Goal: Task Accomplishment & Management: Use online tool/utility

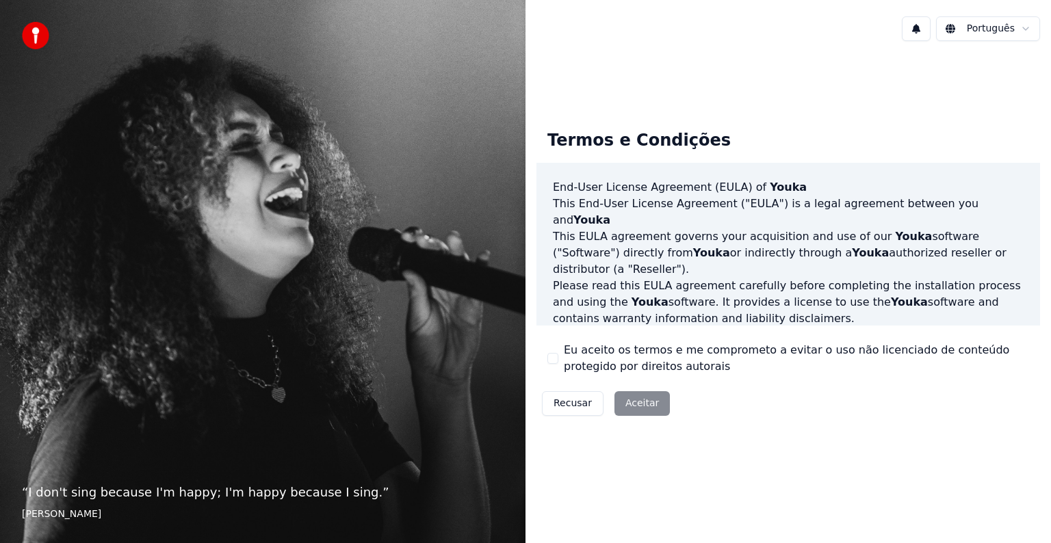
click at [635, 407] on div "Recusar Aceitar" at bounding box center [606, 404] width 139 height 36
click at [632, 403] on div "Recusar Aceitar" at bounding box center [606, 404] width 139 height 36
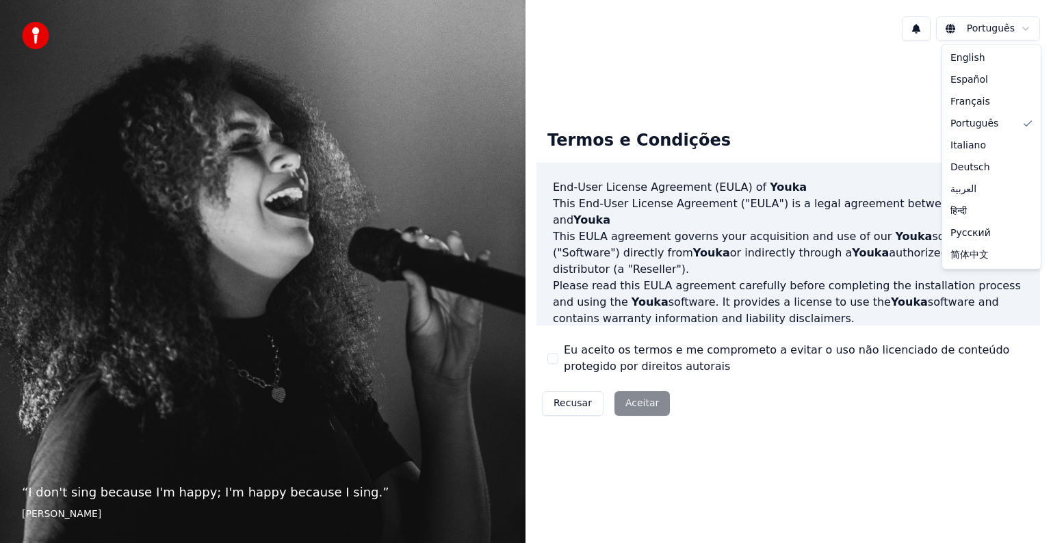
click at [1023, 29] on html "“ I don't sing because I'm happy; I'm happy because I sing. ” William James Por…" at bounding box center [525, 271] width 1051 height 543
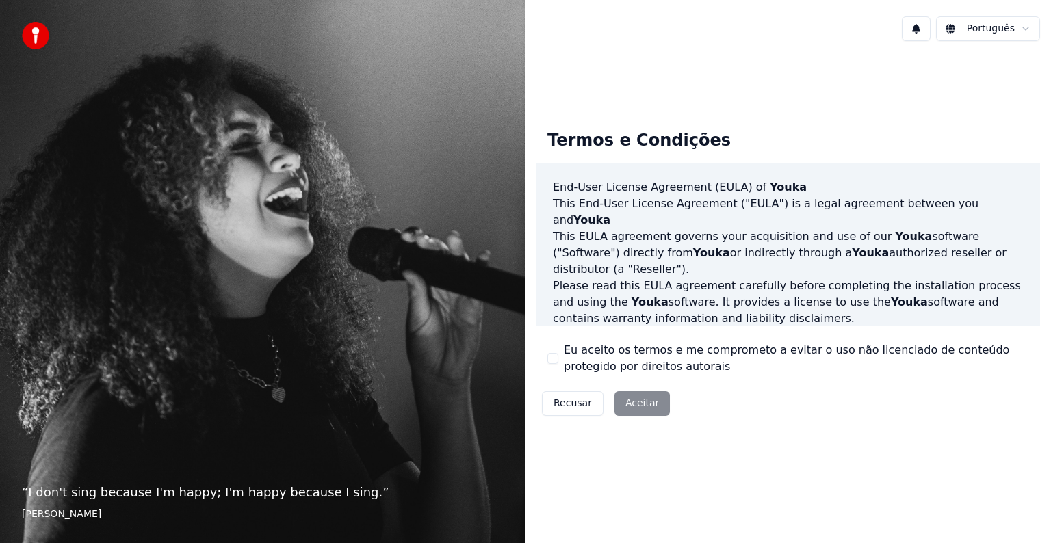
click at [1023, 29] on html "“ I don't sing because I'm happy; I'm happy because I sing. ” William James Por…" at bounding box center [525, 271] width 1051 height 543
click at [621, 408] on div "Recusar Aceitar" at bounding box center [606, 404] width 139 height 36
click at [639, 413] on div "Recusar Aceitar" at bounding box center [606, 404] width 139 height 36
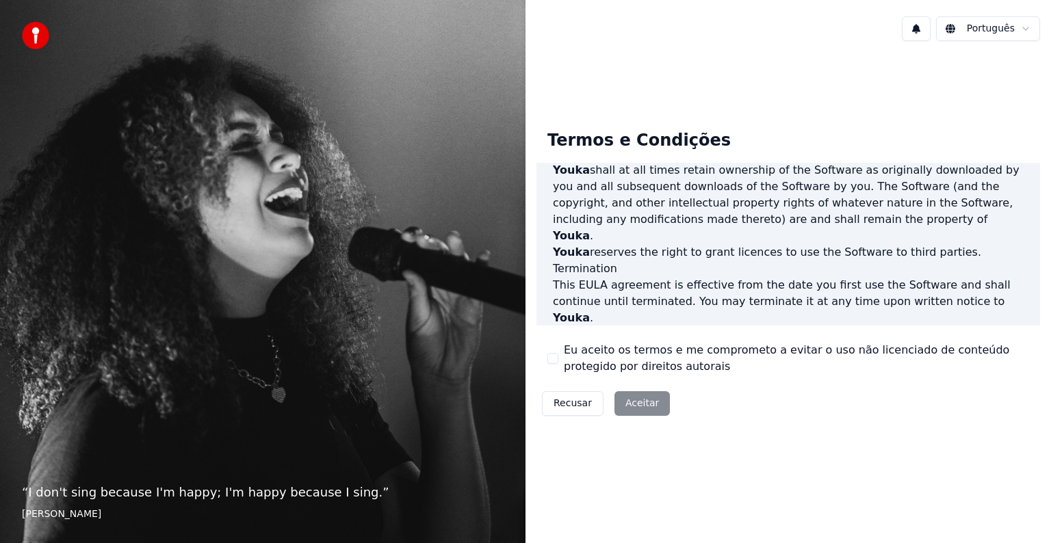
click at [643, 405] on div "Recusar Aceitar" at bounding box center [606, 404] width 139 height 36
click at [552, 359] on button "Eu aceito os termos e me comprometo a evitar o uso não licenciado de conteúdo p…" at bounding box center [553, 358] width 11 height 11
click at [616, 404] on button "Aceitar" at bounding box center [642, 403] width 55 height 25
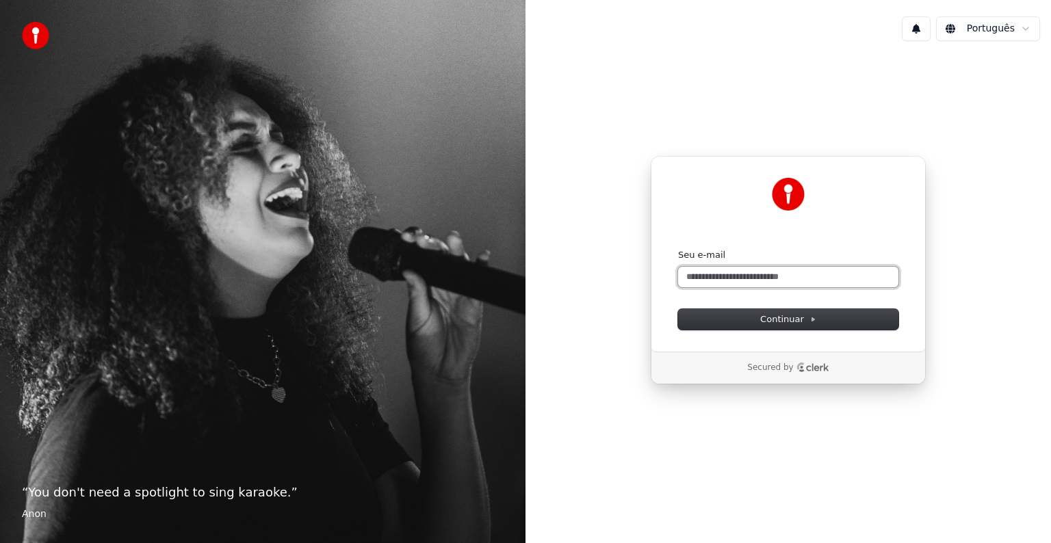
click at [741, 273] on input "Seu e-mail" at bounding box center [788, 277] width 220 height 21
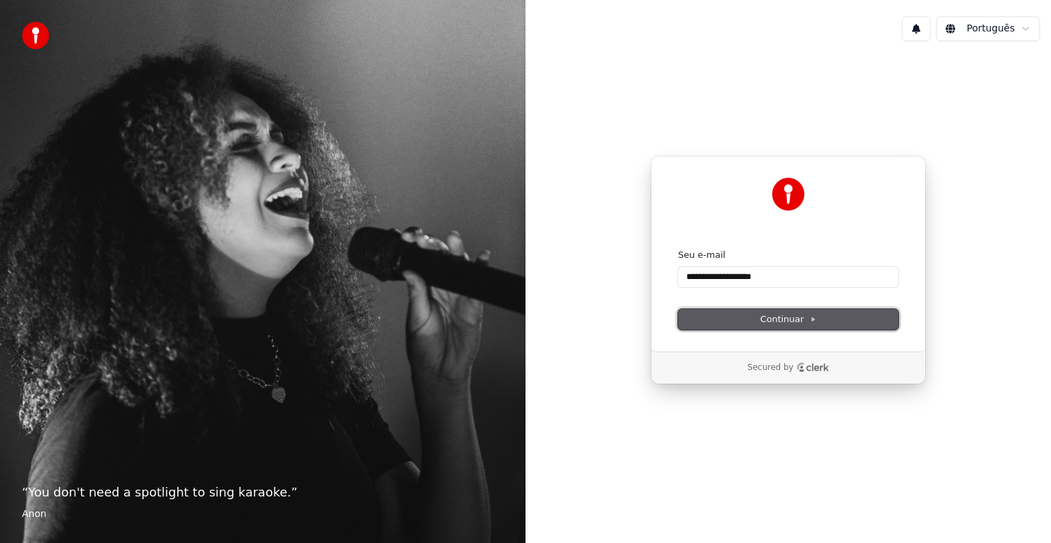
click at [783, 320] on span "Continuar" at bounding box center [788, 319] width 56 height 12
type input "**********"
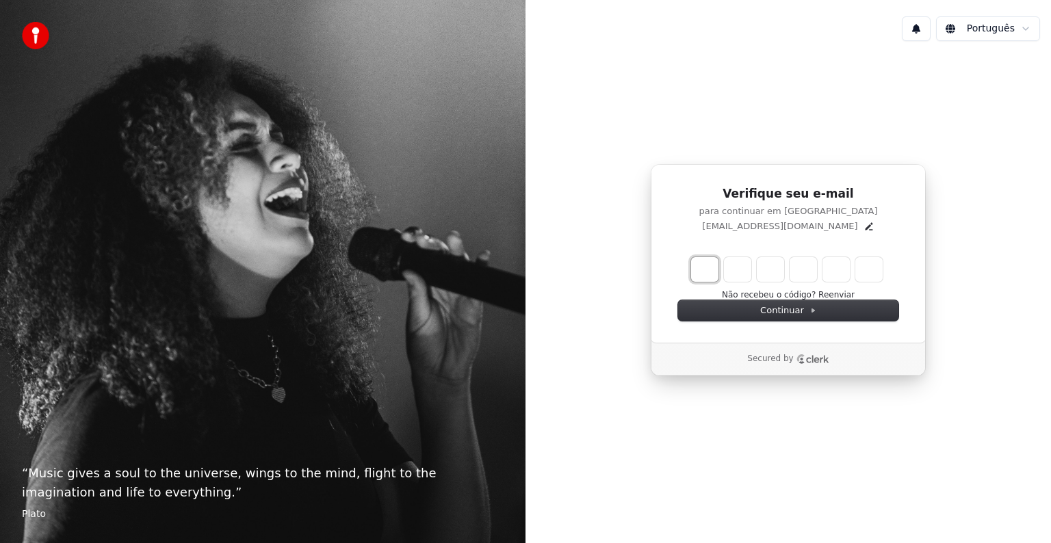
type input "*"
type input "**"
type input "*"
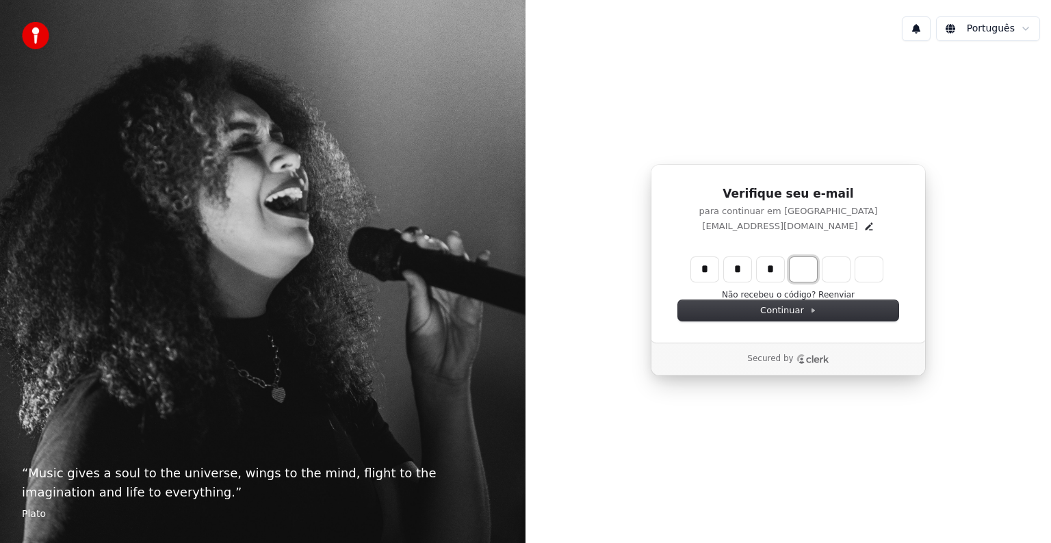
type input "***"
type input "*"
type input "****"
type input "*"
type input "******"
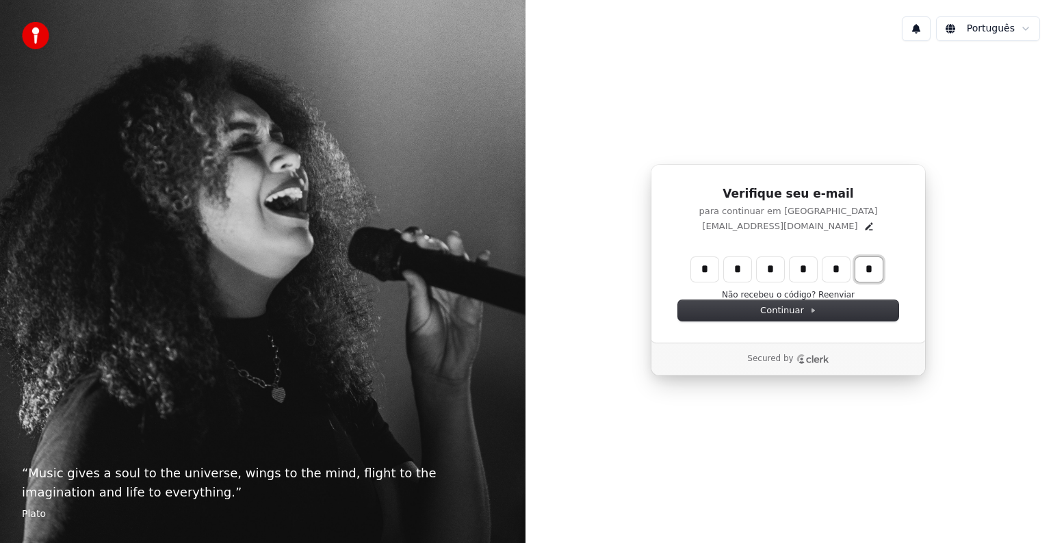
type input "*"
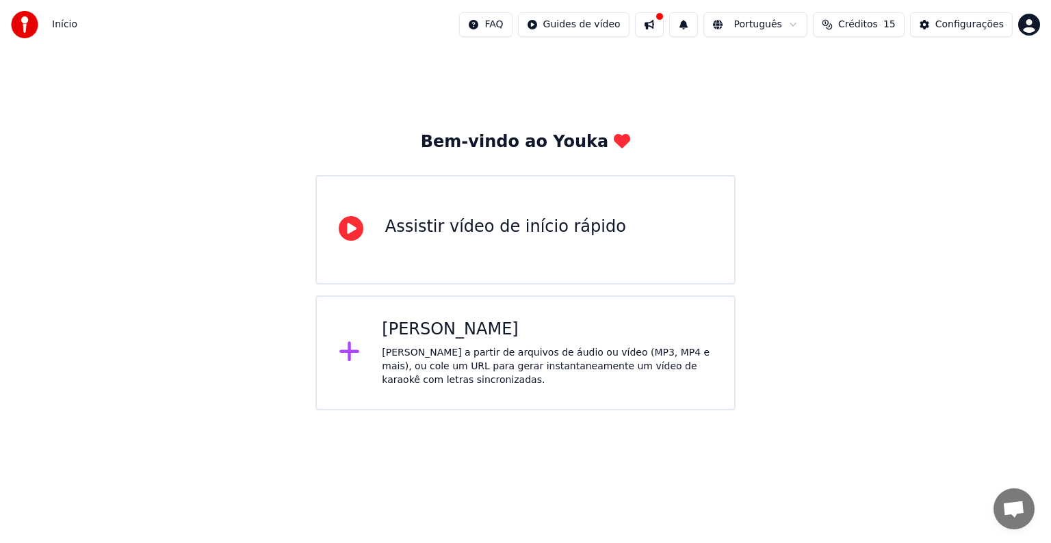
click at [434, 320] on div "[PERSON_NAME]" at bounding box center [547, 330] width 331 height 22
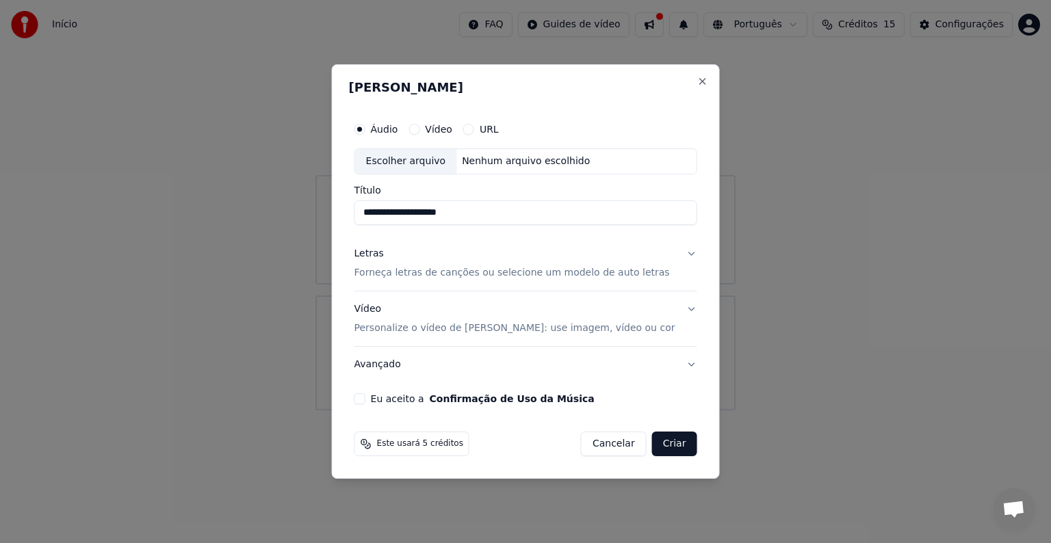
type input "**********"
click at [673, 255] on button "Letras Forneça letras de canções ou selecione um modelo de auto letras" at bounding box center [526, 263] width 343 height 55
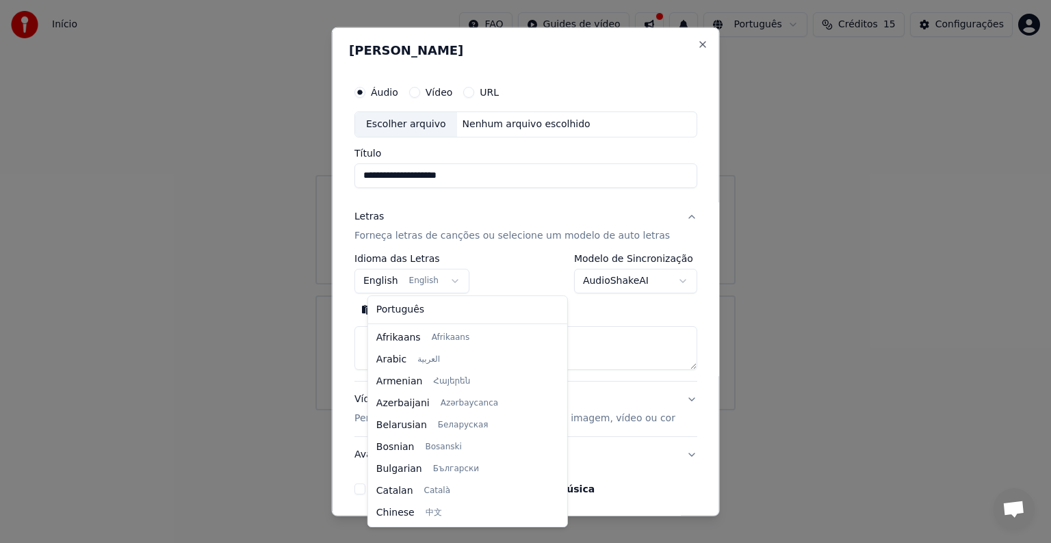
click at [457, 277] on body "**********" at bounding box center [525, 205] width 1051 height 411
select select "**"
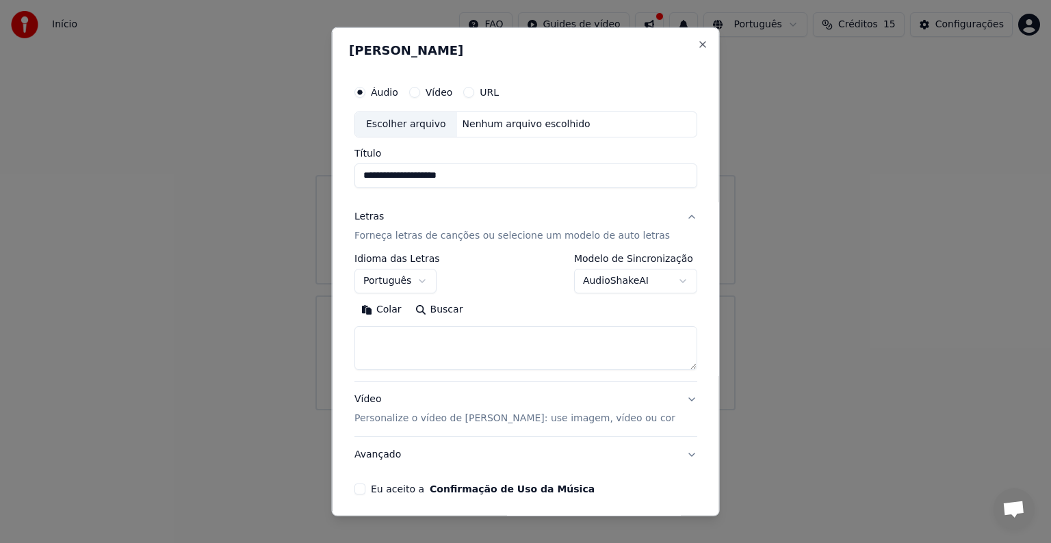
click at [427, 345] on textarea at bounding box center [526, 348] width 343 height 44
paste textarea "**********"
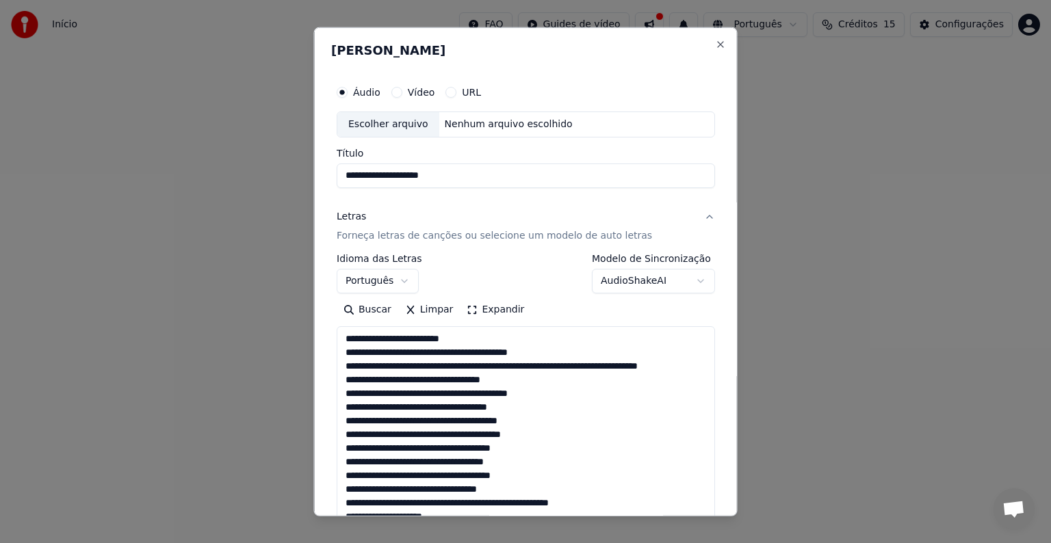
scroll to position [660, 0]
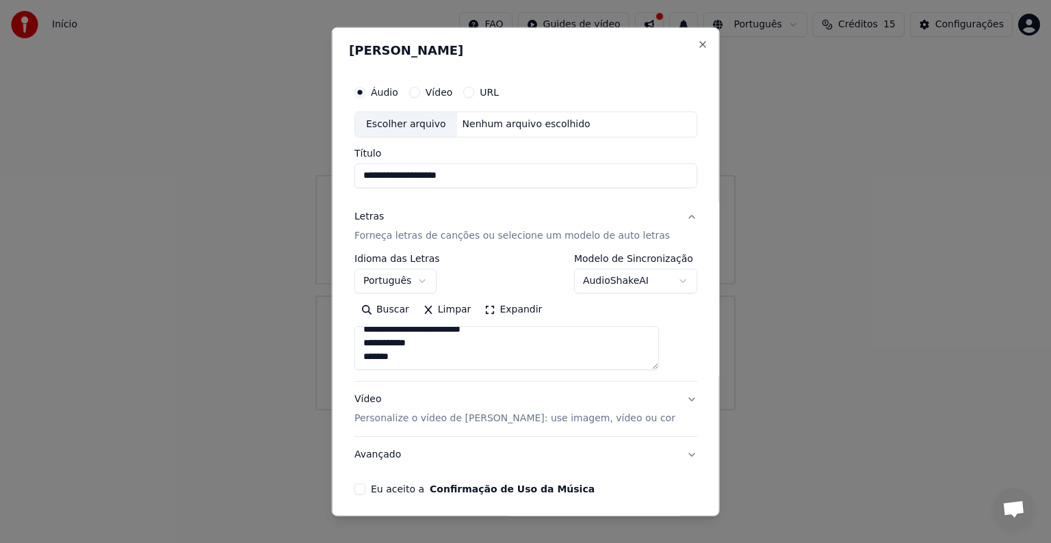
type textarea "**********"
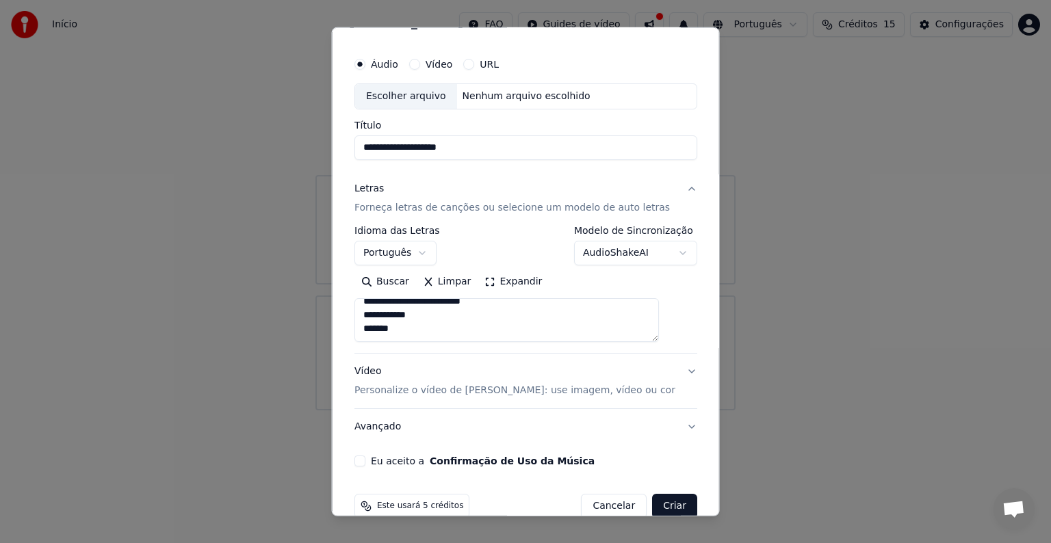
scroll to position [52, 0]
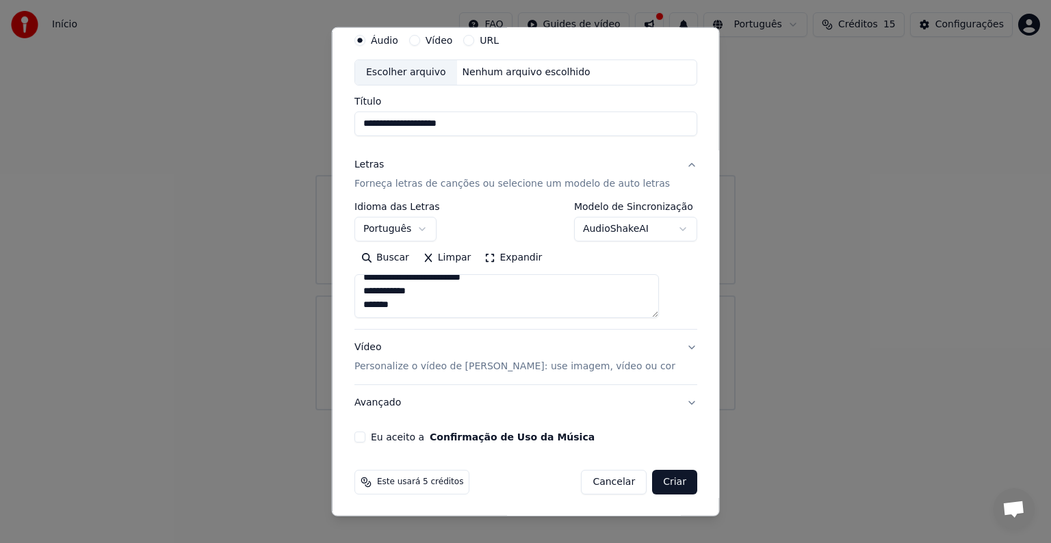
click at [667, 350] on button "Vídeo Personalize o vídeo de karaokê: use imagem, vídeo ou cor" at bounding box center [526, 357] width 343 height 55
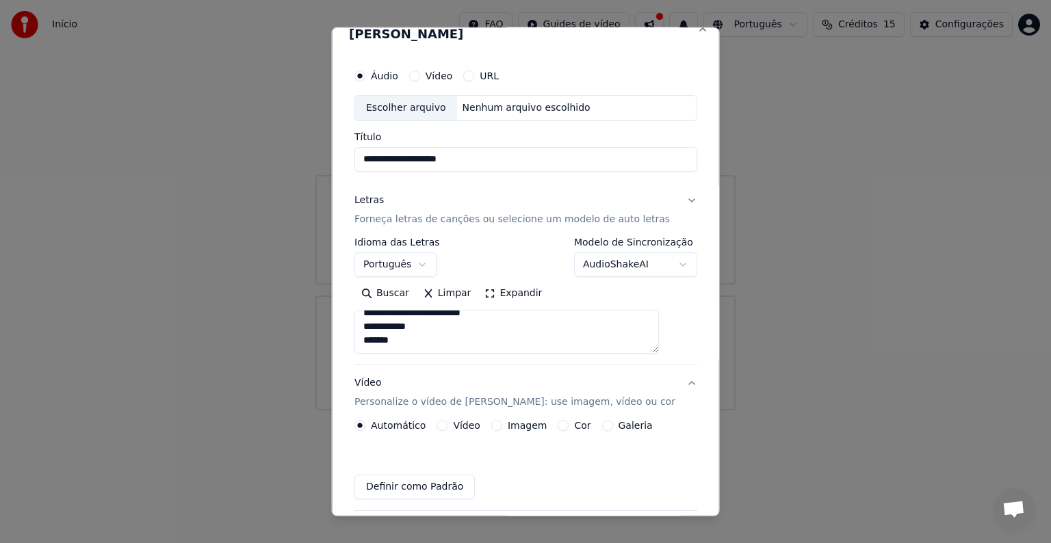
scroll to position [15, 0]
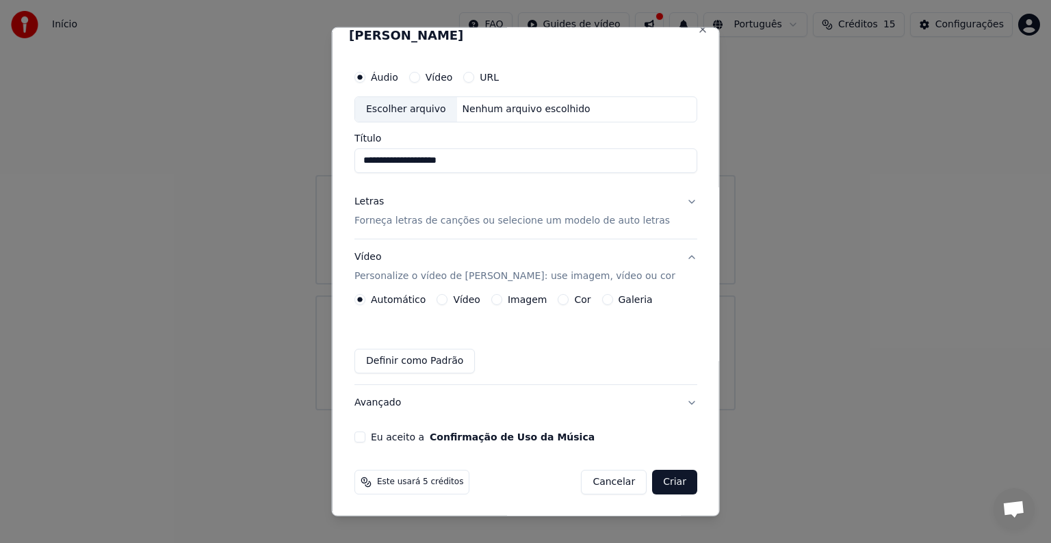
click at [502, 298] on button "Imagem" at bounding box center [496, 299] width 11 height 11
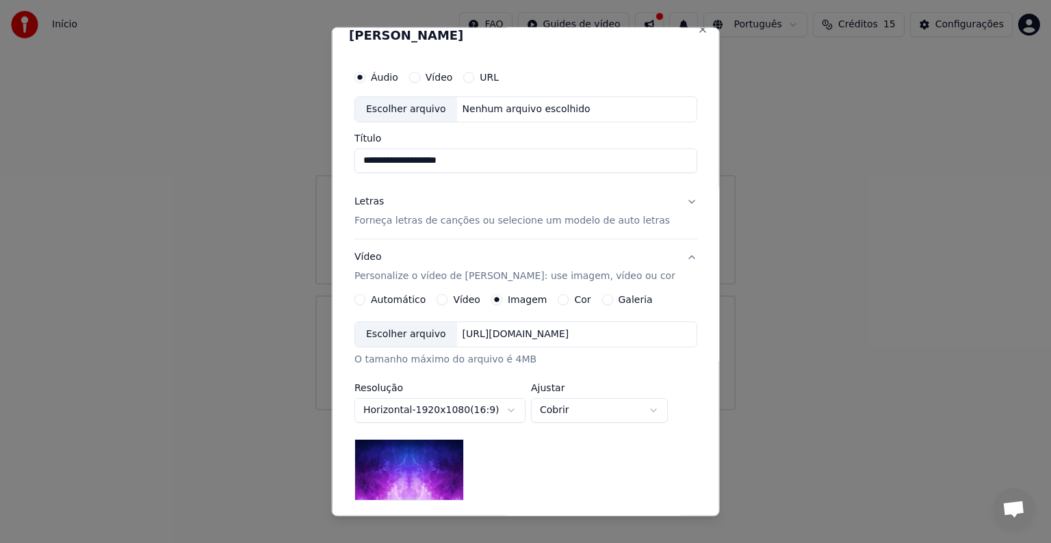
drag, startPoint x: 716, startPoint y: 270, endPoint x: 710, endPoint y: 320, distance: 50.3
click at [710, 320] on div "**********" at bounding box center [526, 271] width 388 height 489
click at [407, 455] on img at bounding box center [410, 470] width 110 height 62
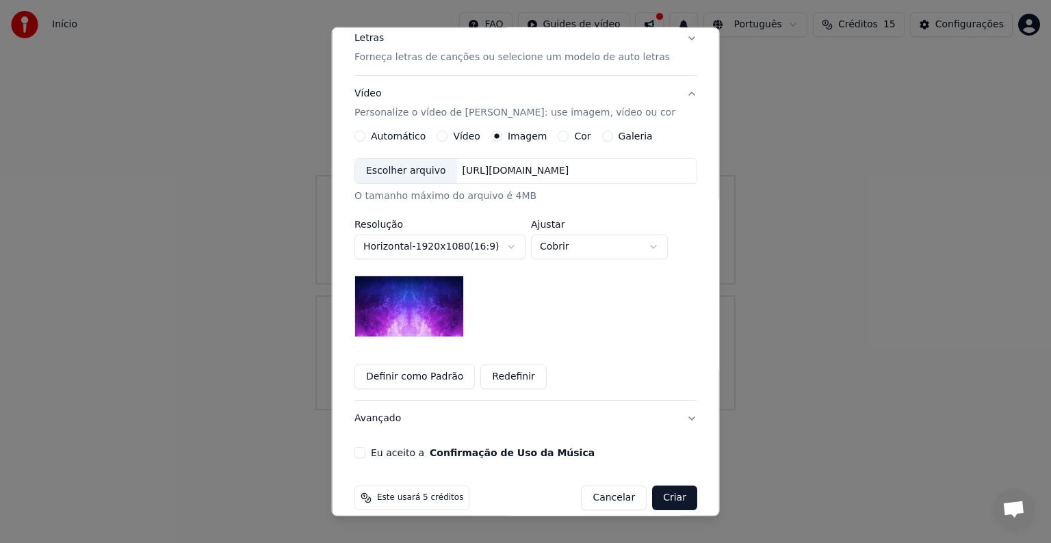
scroll to position [185, 0]
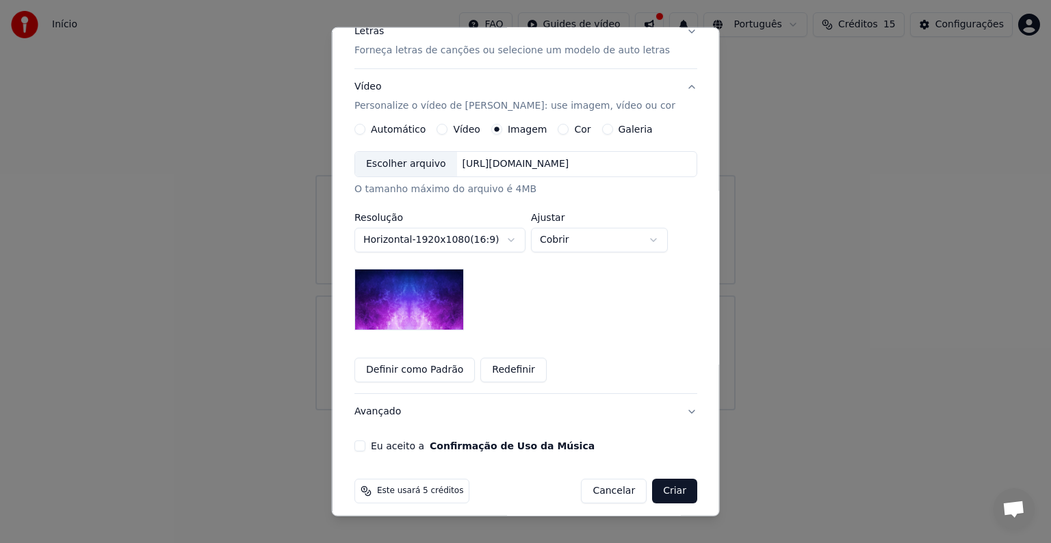
click at [387, 372] on button "Definir como Padrão" at bounding box center [415, 370] width 120 height 25
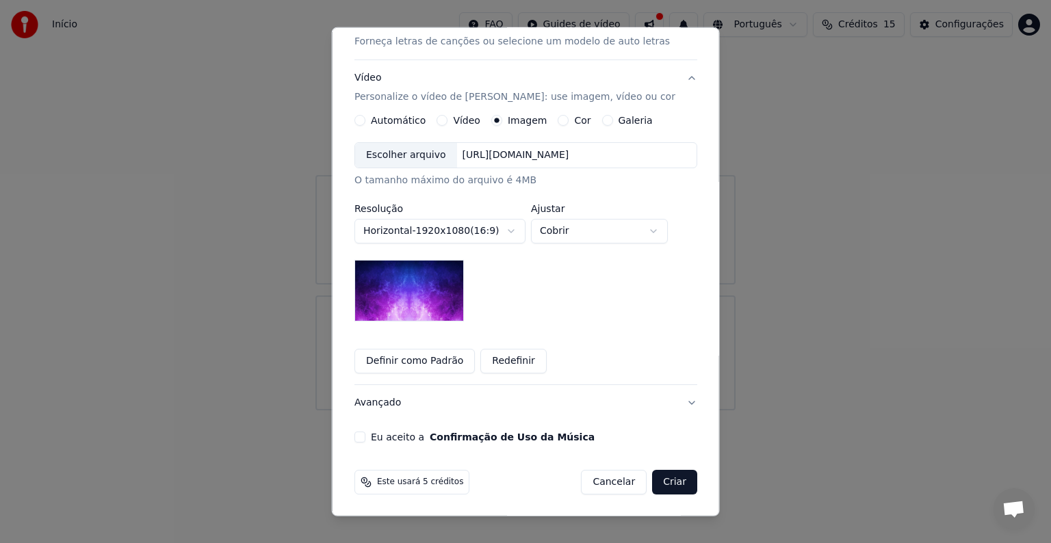
click at [365, 441] on button "Eu aceito a Confirmação de Uso da Música" at bounding box center [360, 437] width 11 height 11
click at [578, 179] on div "O tamanho máximo do arquivo é 4MB" at bounding box center [526, 181] width 343 height 14
click at [397, 153] on div "Escolher arquivo" at bounding box center [406, 155] width 102 height 25
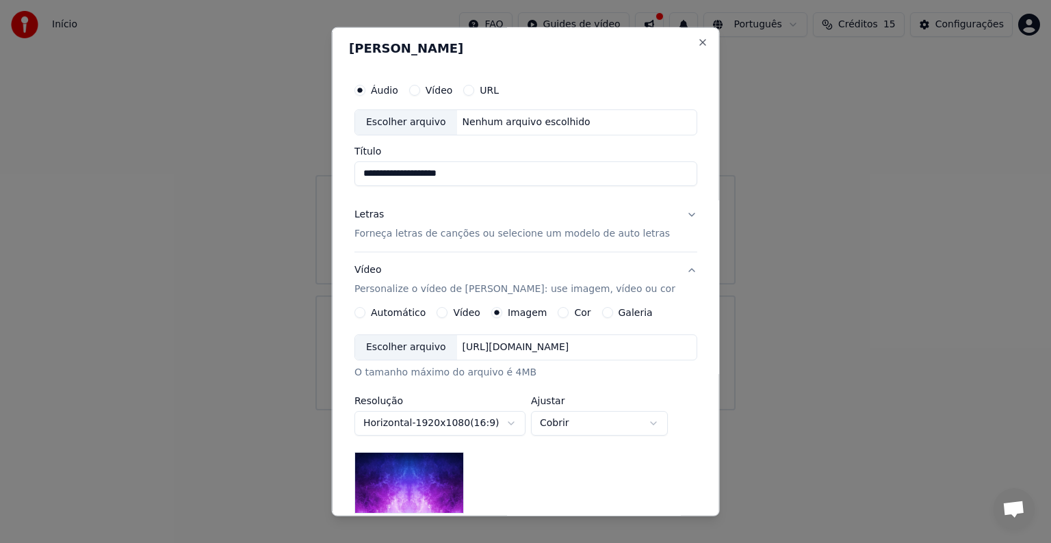
scroll to position [0, 0]
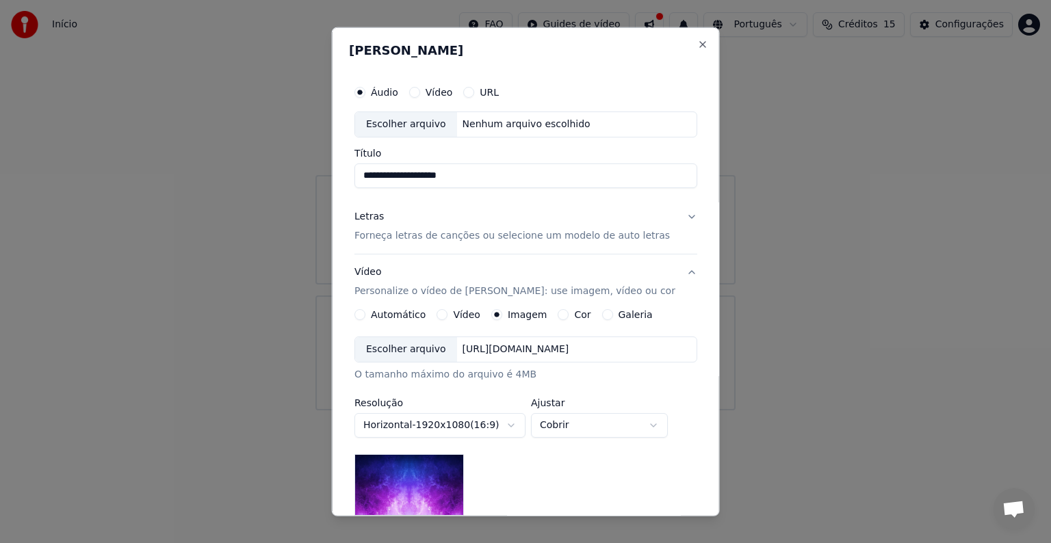
click at [411, 125] on div "Escolher arquivo" at bounding box center [406, 124] width 102 height 25
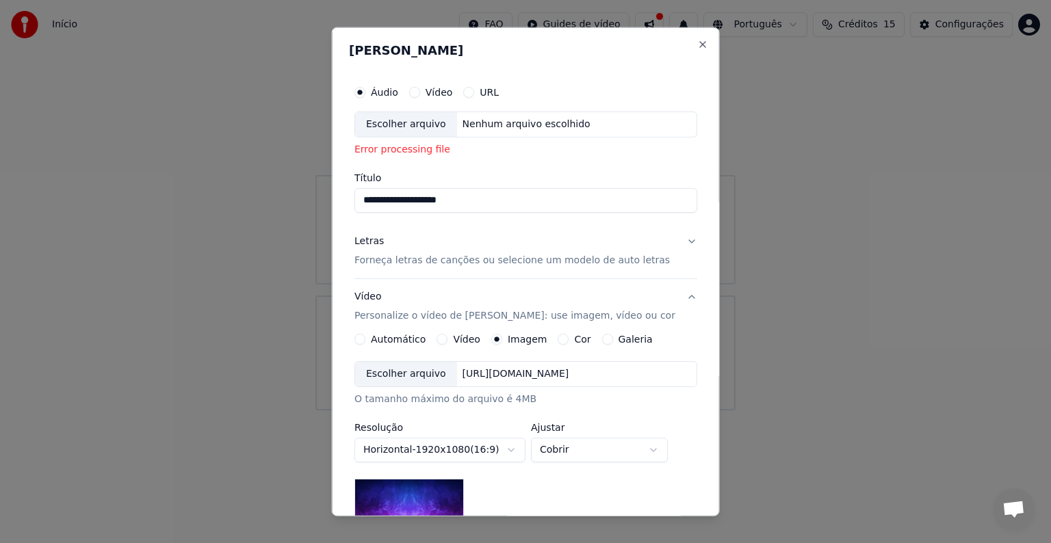
click at [411, 126] on div "Escolher arquivo" at bounding box center [406, 124] width 102 height 25
click at [468, 207] on input "**********" at bounding box center [526, 200] width 343 height 25
click at [417, 94] on button "Vídeo" at bounding box center [414, 92] width 11 height 11
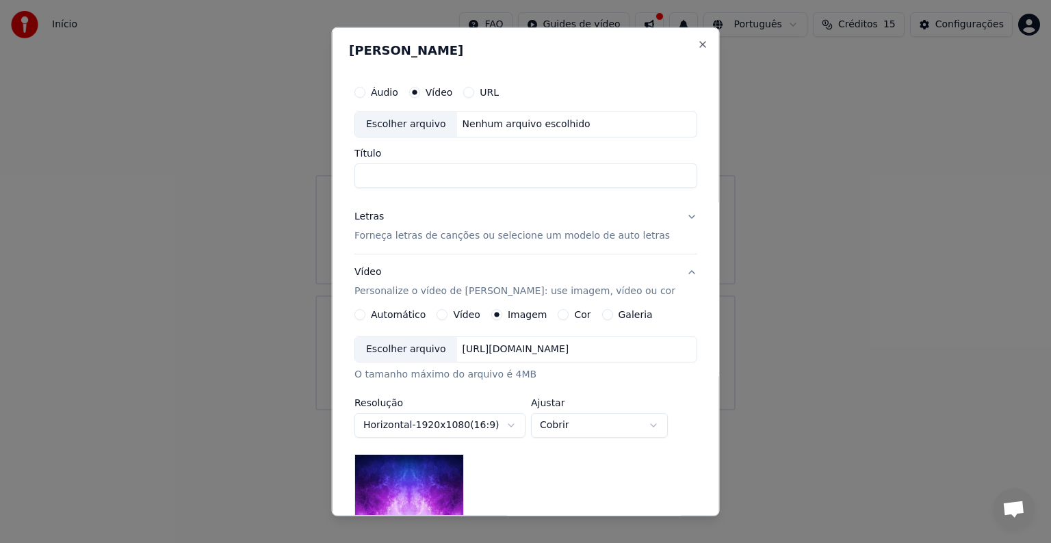
click at [393, 92] on label "Áudio" at bounding box center [384, 93] width 27 height 10
click at [365, 92] on button "Áudio" at bounding box center [360, 92] width 11 height 11
click at [400, 126] on div "Escolher arquivo" at bounding box center [406, 124] width 102 height 25
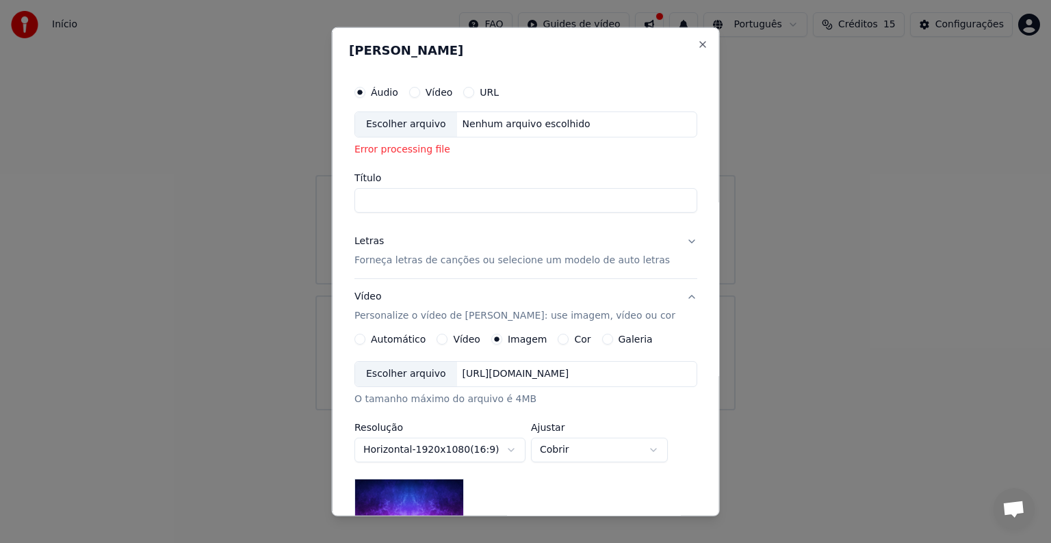
click at [389, 153] on div "Error processing file" at bounding box center [526, 150] width 343 height 14
click at [682, 240] on div "**********" at bounding box center [526, 370] width 354 height 594
click at [627, 260] on p "Forneça letras de canções ou selecione um modelo de auto letras" at bounding box center [513, 261] width 316 height 14
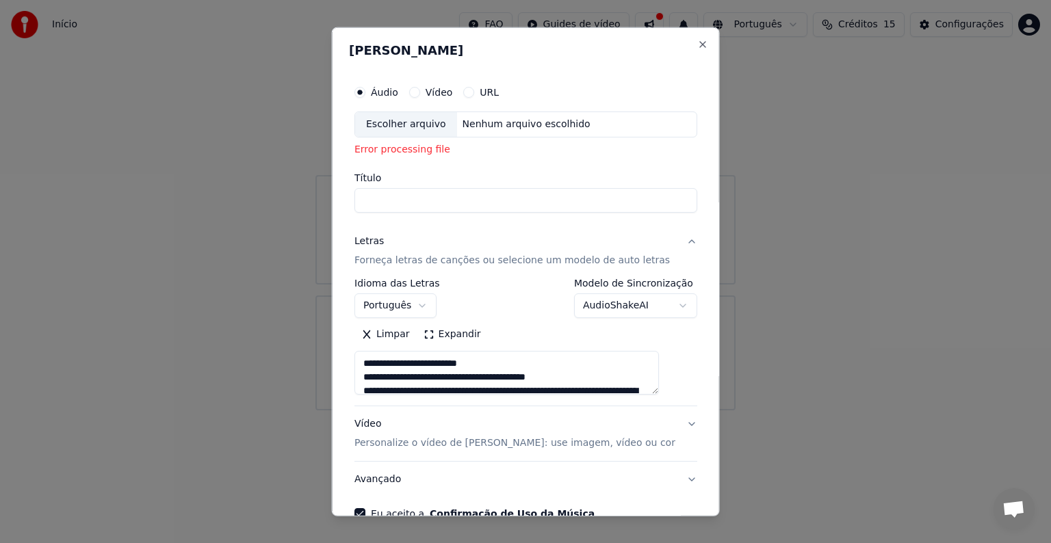
click at [420, 93] on button "Vídeo" at bounding box center [414, 92] width 11 height 11
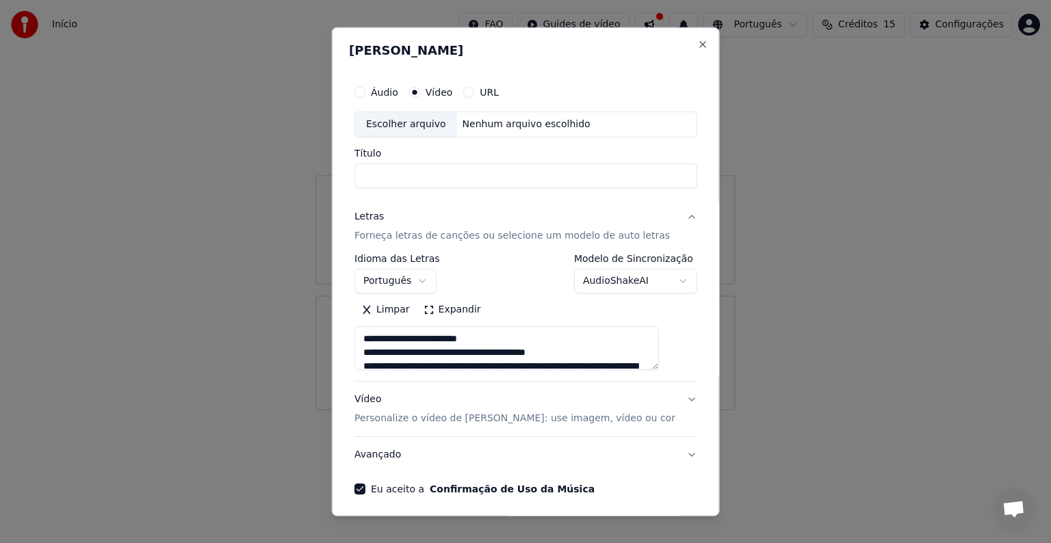
click at [409, 127] on div "Escolher arquivo" at bounding box center [406, 124] width 102 height 25
click at [481, 125] on div "Nenhum arquivo escolhido" at bounding box center [526, 125] width 139 height 14
click at [365, 93] on button "Áudio" at bounding box center [360, 92] width 11 height 11
click at [503, 127] on div "Nenhum arquivo escolhido" at bounding box center [526, 125] width 139 height 14
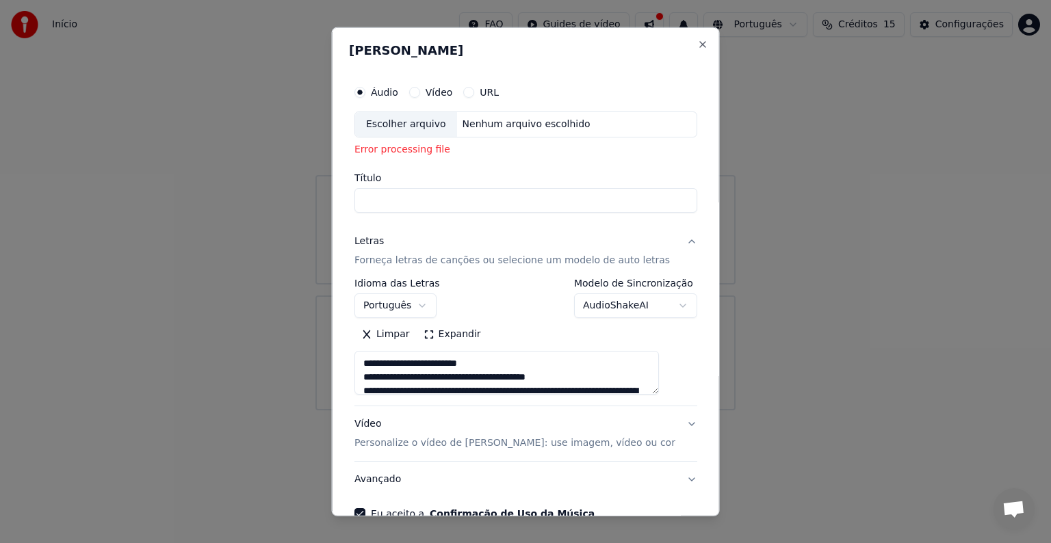
click at [425, 201] on input "Título" at bounding box center [526, 200] width 343 height 25
type input "**********"
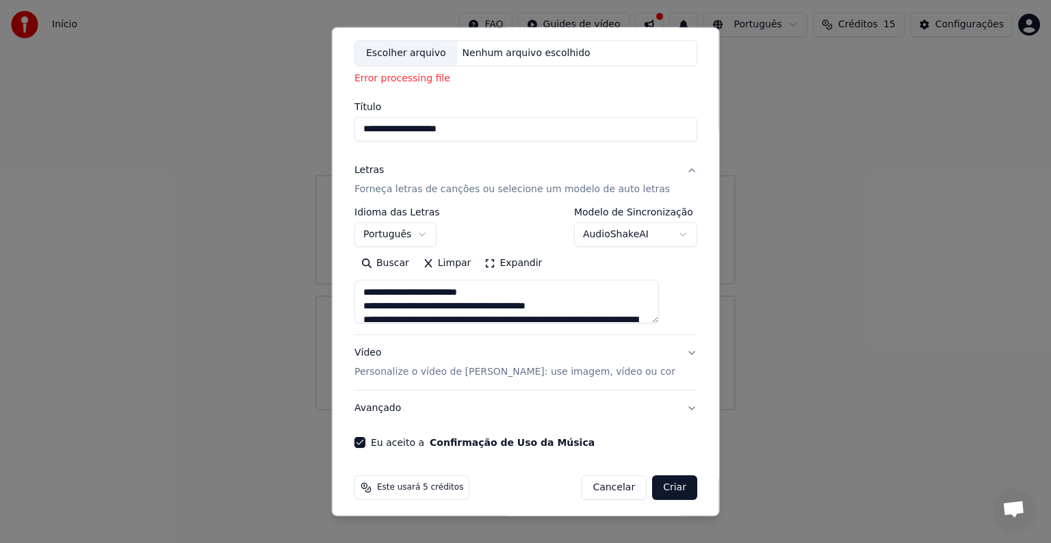
scroll to position [77, 0]
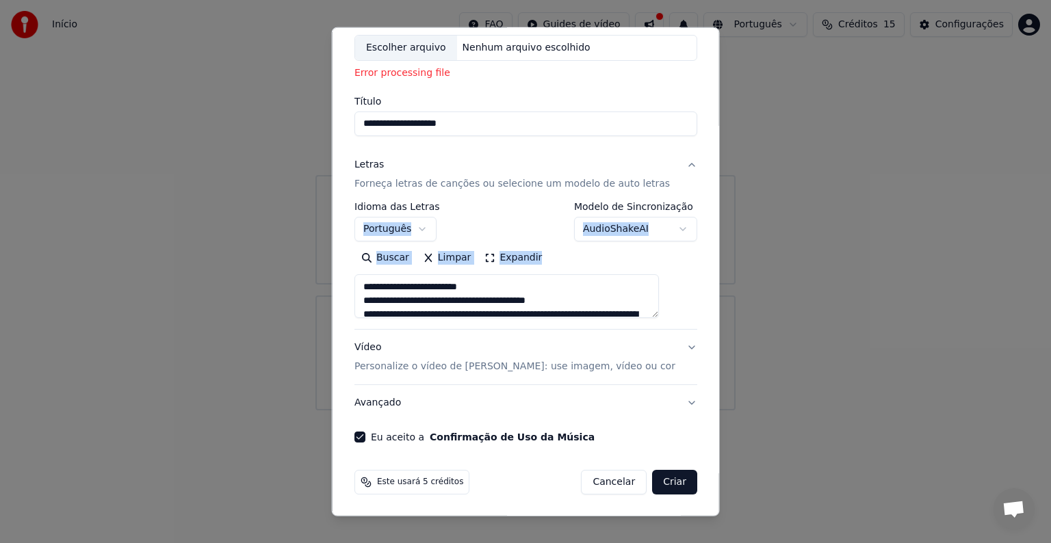
drag, startPoint x: 686, startPoint y: 274, endPoint x: 677, endPoint y: 164, distance: 109.9
click at [677, 164] on div "**********" at bounding box center [526, 271] width 388 height 489
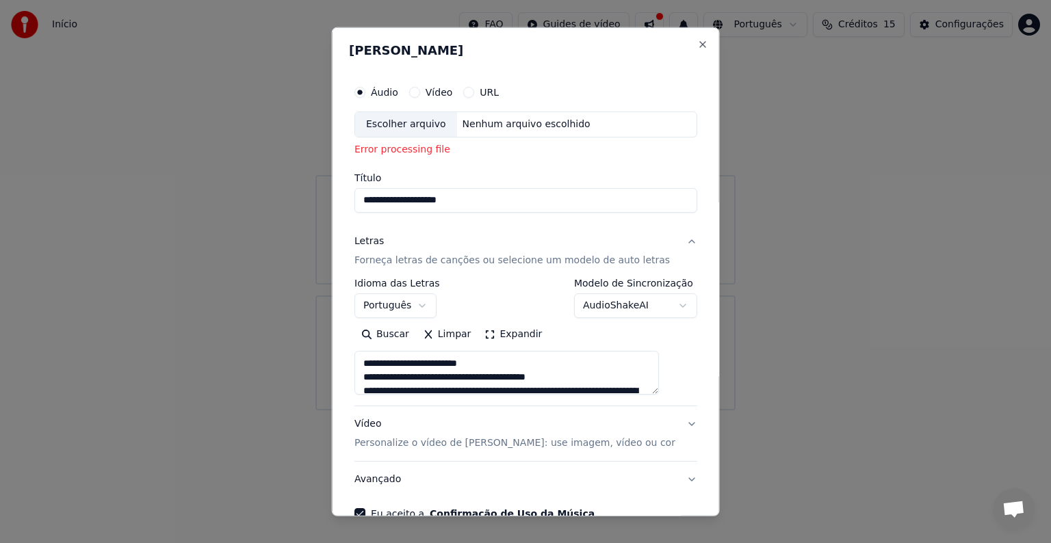
click at [508, 153] on div "Error processing file" at bounding box center [526, 150] width 343 height 14
click at [405, 127] on div "Escolher arquivo" at bounding box center [406, 124] width 102 height 25
click at [422, 149] on div "Error processing file" at bounding box center [526, 150] width 343 height 14
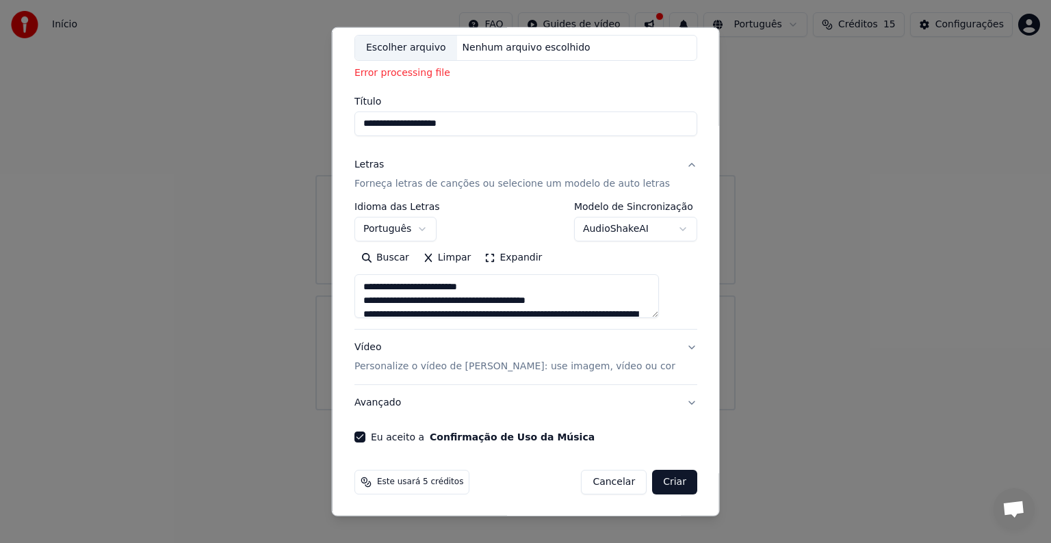
click at [652, 474] on button "Criar" at bounding box center [674, 482] width 45 height 25
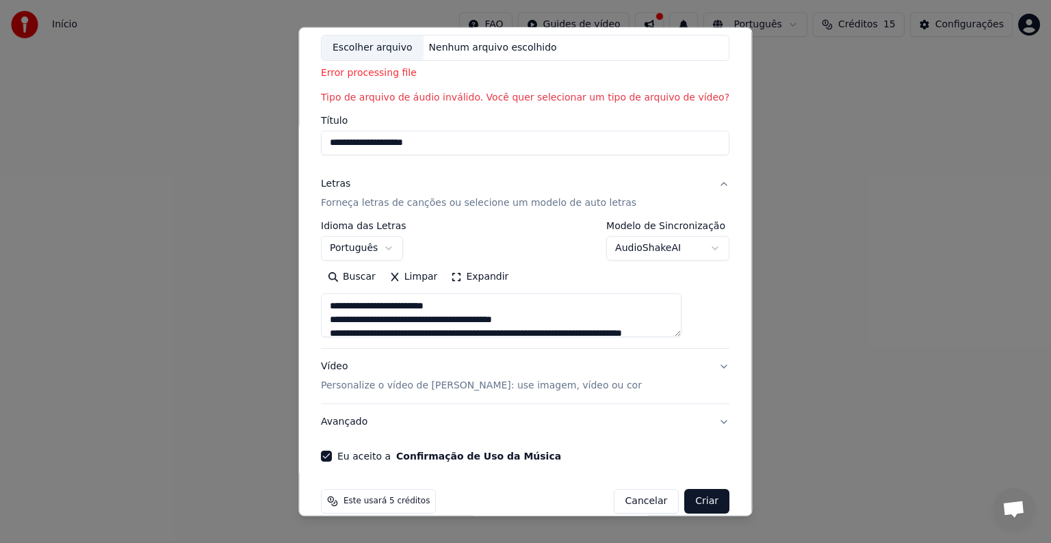
click at [685, 504] on button "Criar" at bounding box center [707, 501] width 45 height 25
click at [539, 102] on p "Tipo de arquivo de áudio inválido. Você quer selecionar um tipo de arquivo de v…" at bounding box center [525, 98] width 409 height 14
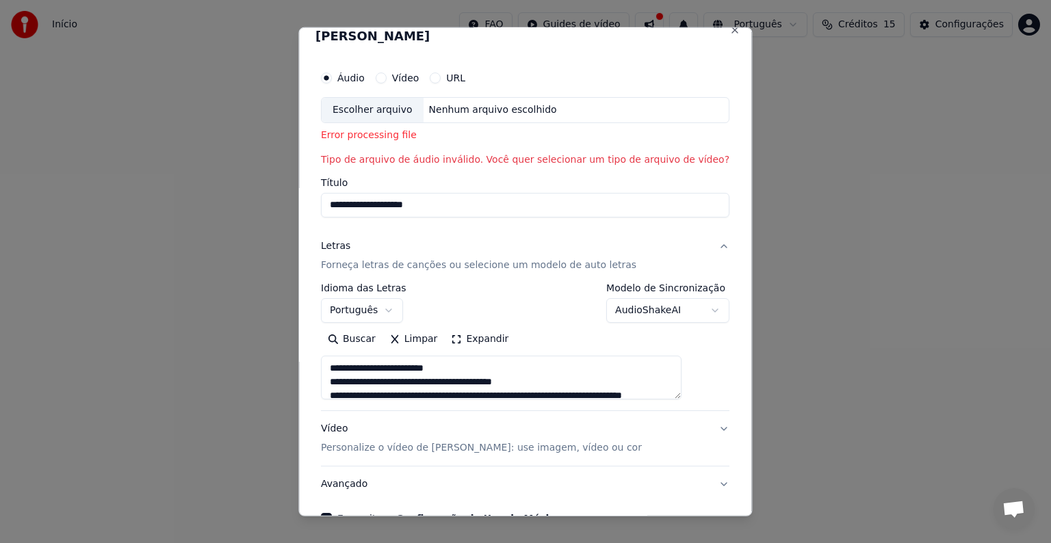
scroll to position [0, 0]
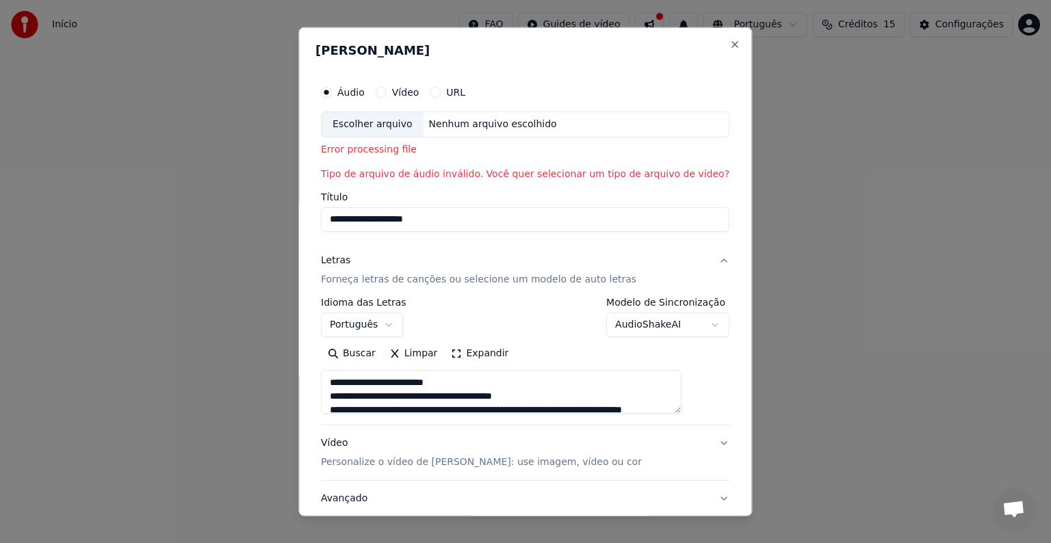
click at [434, 172] on p "Tipo de arquivo de áudio inválido. Você quer selecionar um tipo de arquivo de v…" at bounding box center [525, 175] width 409 height 14
click at [396, 151] on div "Error processing file" at bounding box center [525, 150] width 409 height 14
click at [383, 123] on div "Escolher arquivo" at bounding box center [373, 124] width 102 height 25
click at [387, 90] on button "Vídeo" at bounding box center [381, 92] width 11 height 11
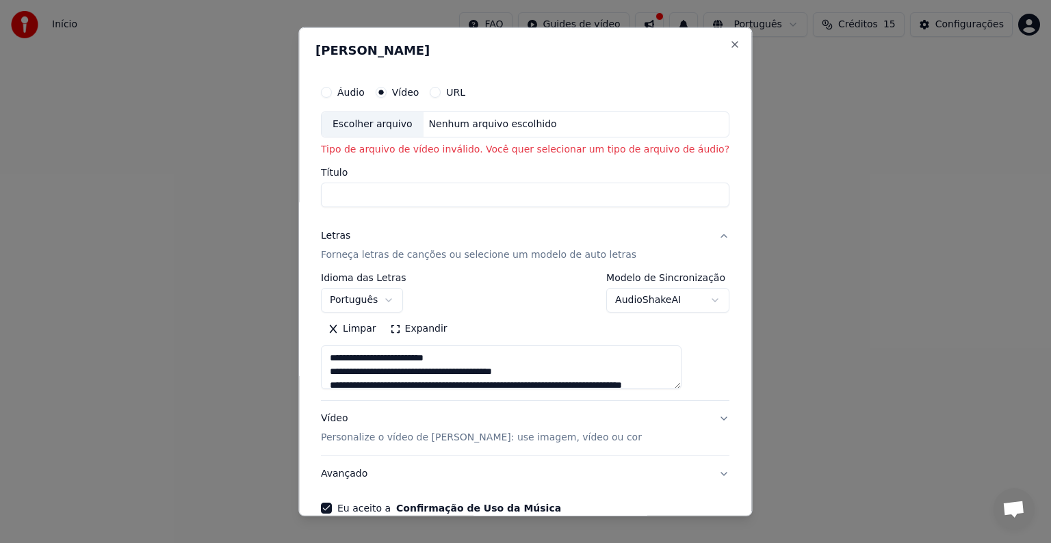
click at [381, 201] on input "Título" at bounding box center [525, 195] width 409 height 25
type input "**********"
click at [384, 90] on icon "button" at bounding box center [380, 92] width 5 height 5
click at [405, 126] on div "Escolher arquivo" at bounding box center [373, 124] width 102 height 25
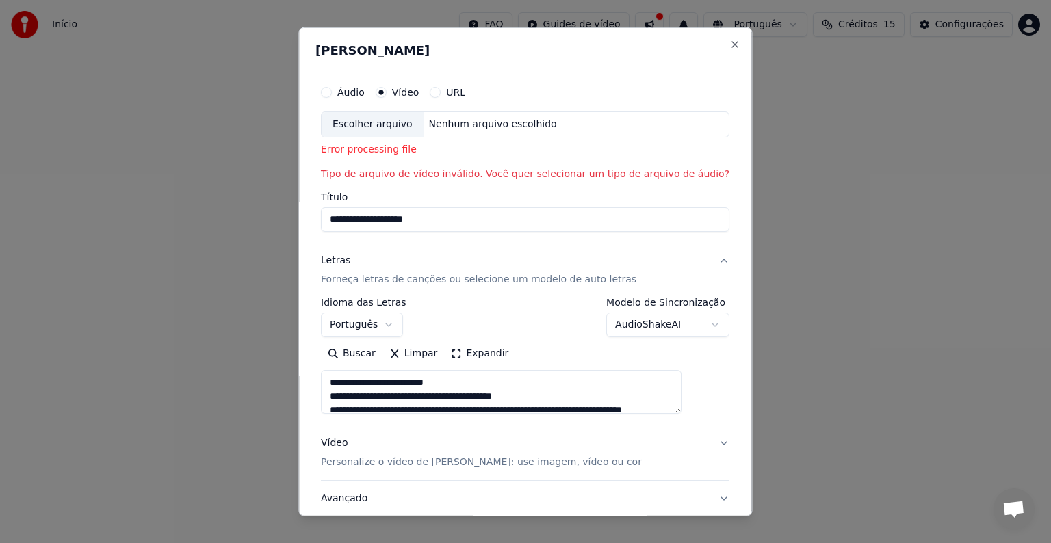
click at [332, 93] on button "Áudio" at bounding box center [326, 92] width 11 height 11
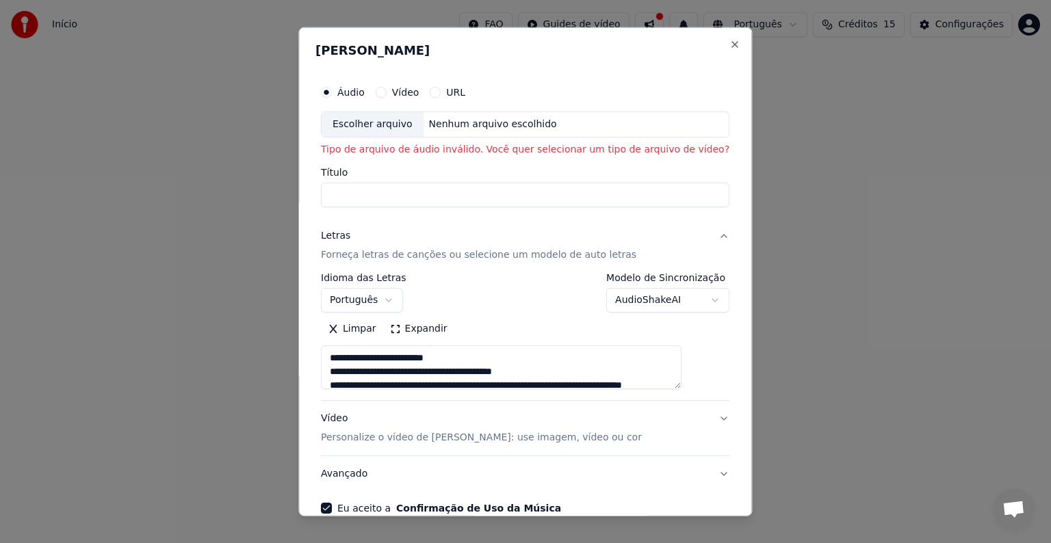
click at [415, 197] on input "Título" at bounding box center [525, 195] width 409 height 25
type input "*"
type input "**********"
click at [387, 90] on button "Vídeo" at bounding box center [381, 92] width 11 height 11
click at [394, 124] on div "Escolher arquivo" at bounding box center [373, 124] width 102 height 25
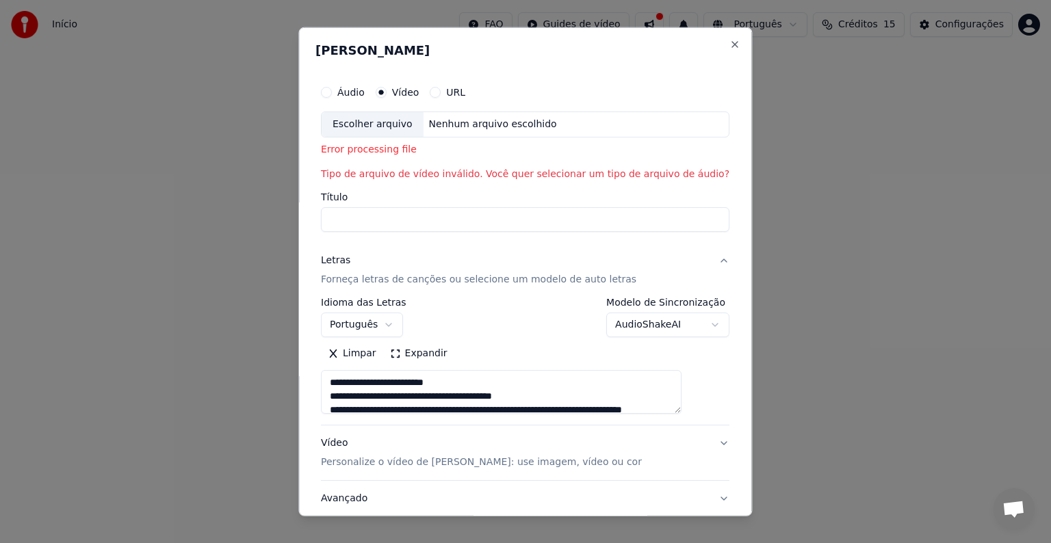
click at [381, 129] on div "Escolher arquivo" at bounding box center [373, 124] width 102 height 25
click at [332, 90] on button "Áudio" at bounding box center [326, 92] width 11 height 11
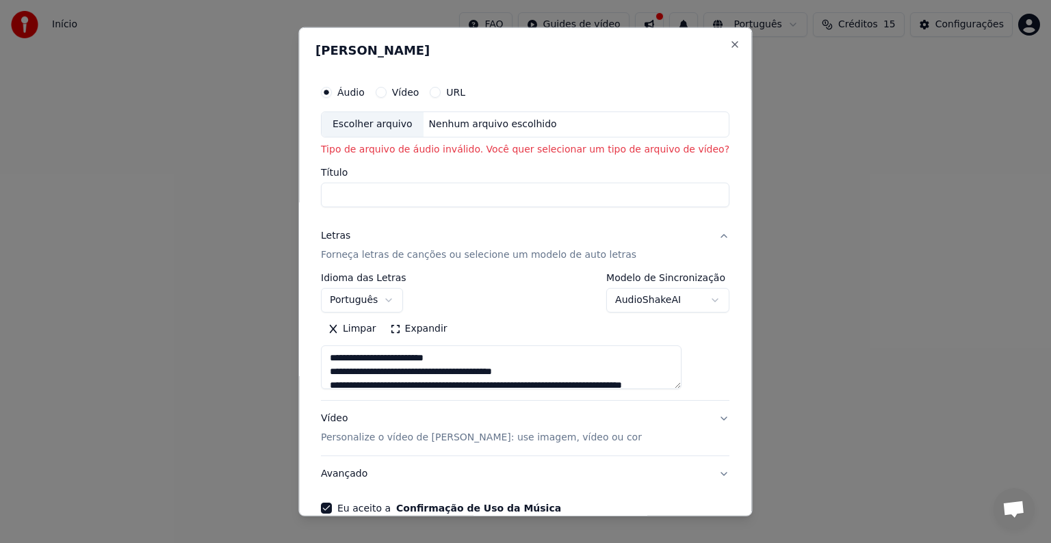
click at [378, 121] on div "Escolher arquivo" at bounding box center [373, 124] width 102 height 25
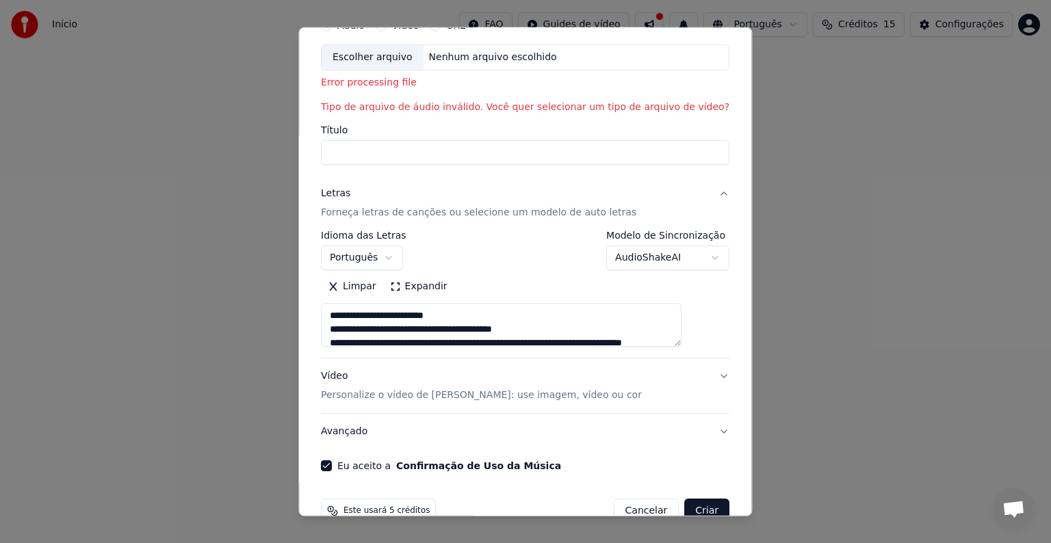
scroll to position [96, 0]
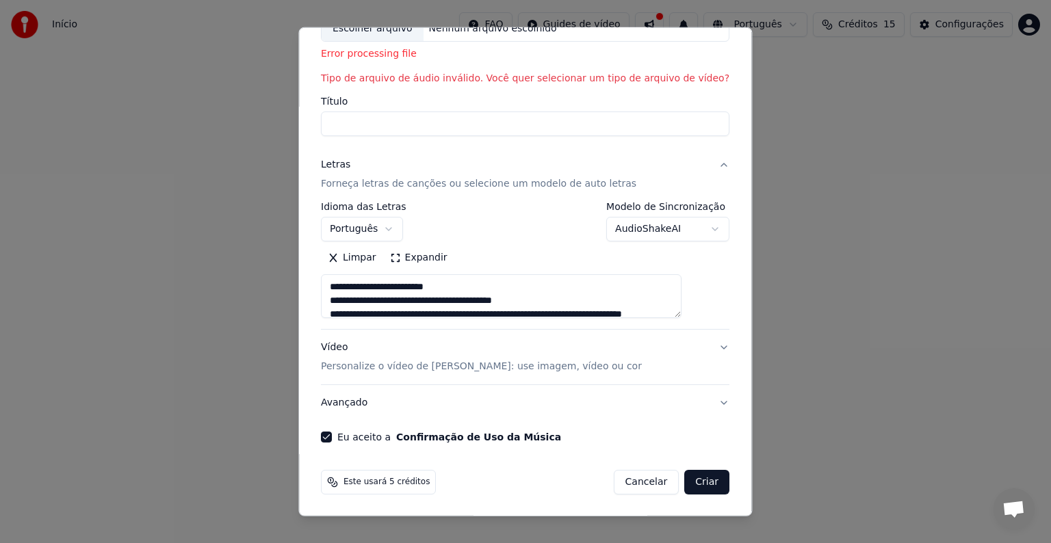
click at [685, 487] on button "Criar" at bounding box center [707, 482] width 45 height 25
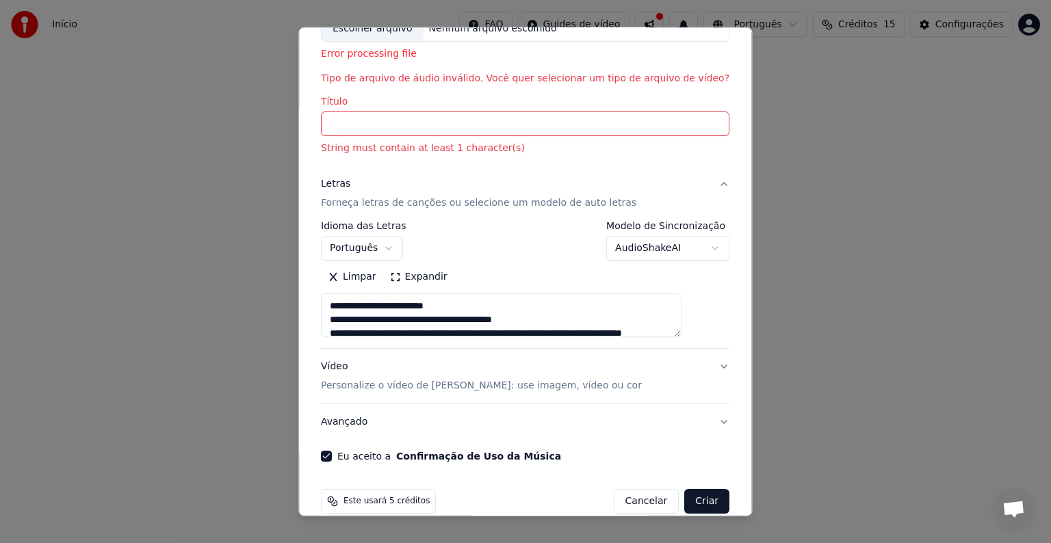
click at [368, 120] on input "Título" at bounding box center [525, 124] width 409 height 25
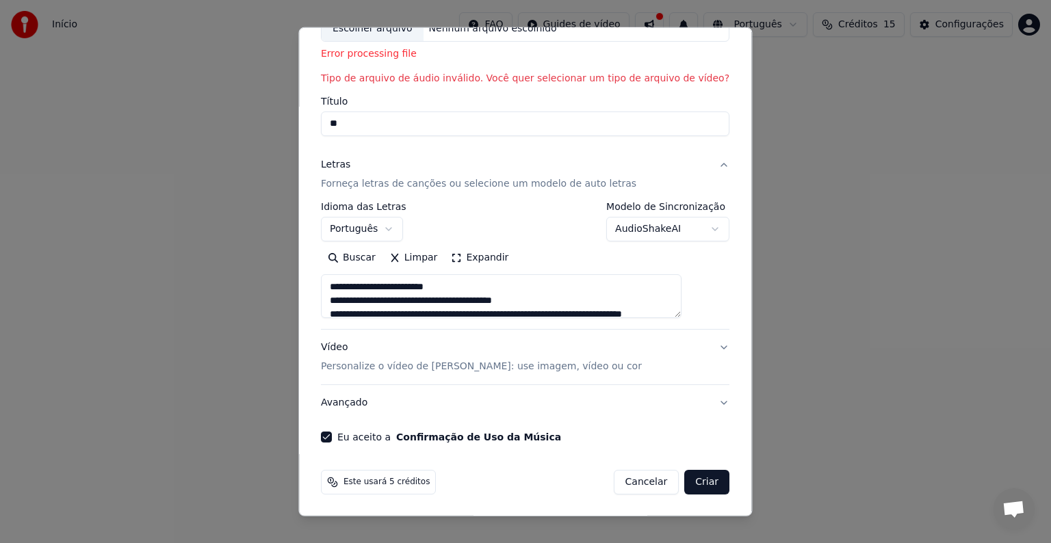
type input "*"
type input "**********"
click at [687, 485] on button "Criar" at bounding box center [707, 482] width 45 height 25
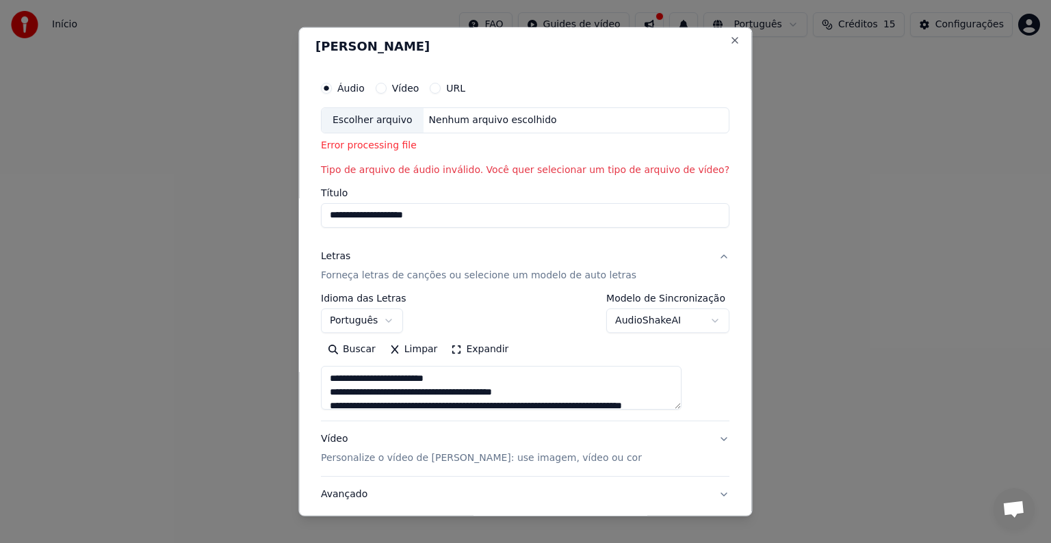
scroll to position [0, 0]
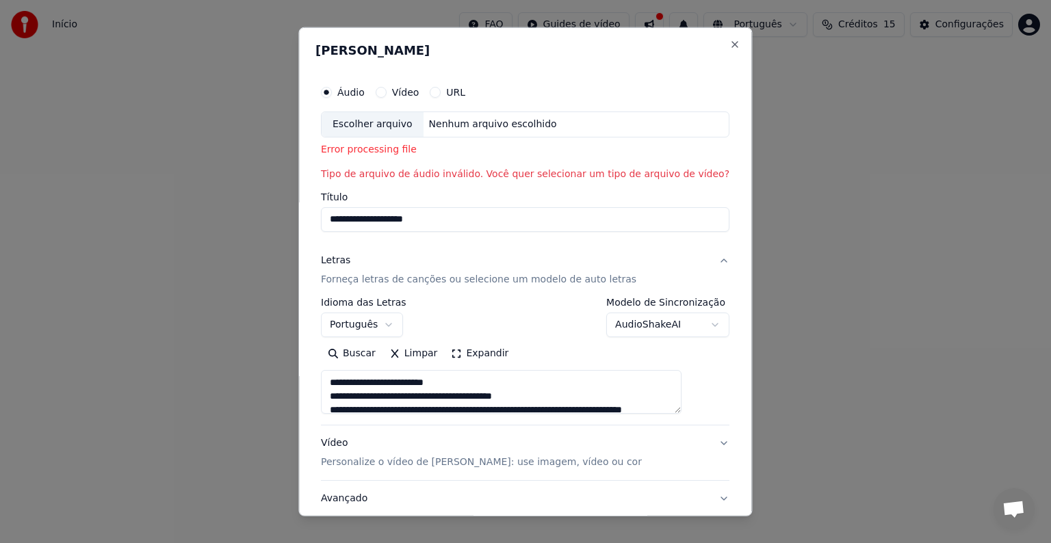
click at [387, 96] on button "Vídeo" at bounding box center [381, 92] width 11 height 11
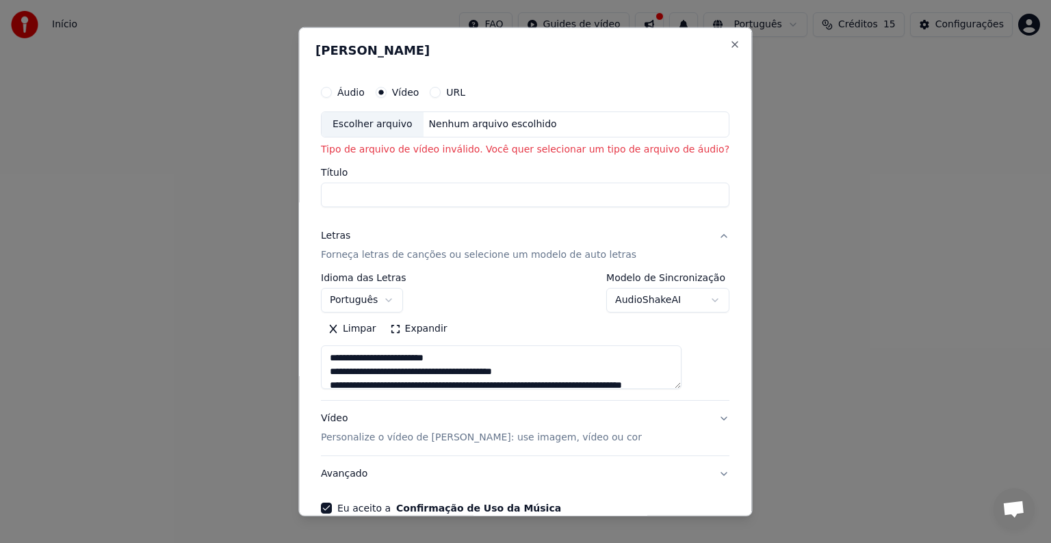
click at [372, 197] on input "Título" at bounding box center [525, 195] width 409 height 25
click at [332, 88] on button "Áudio" at bounding box center [326, 92] width 11 height 11
click at [402, 199] on input "Título" at bounding box center [525, 195] width 409 height 25
type input "***"
click at [386, 124] on div "Escolher arquivo" at bounding box center [373, 124] width 102 height 25
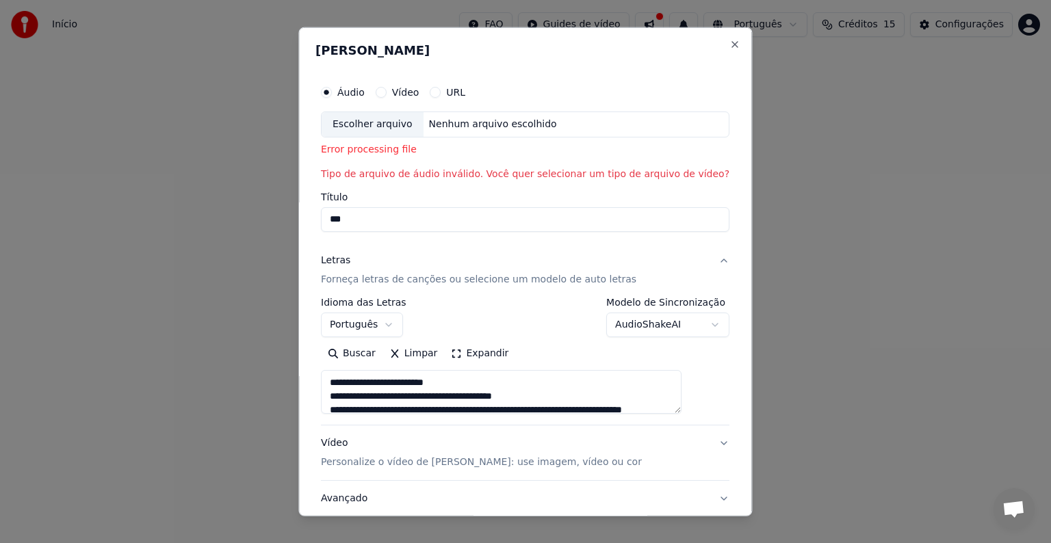
click at [395, 151] on div "Error processing file" at bounding box center [525, 150] width 409 height 14
click at [730, 45] on button "Close" at bounding box center [735, 44] width 11 height 11
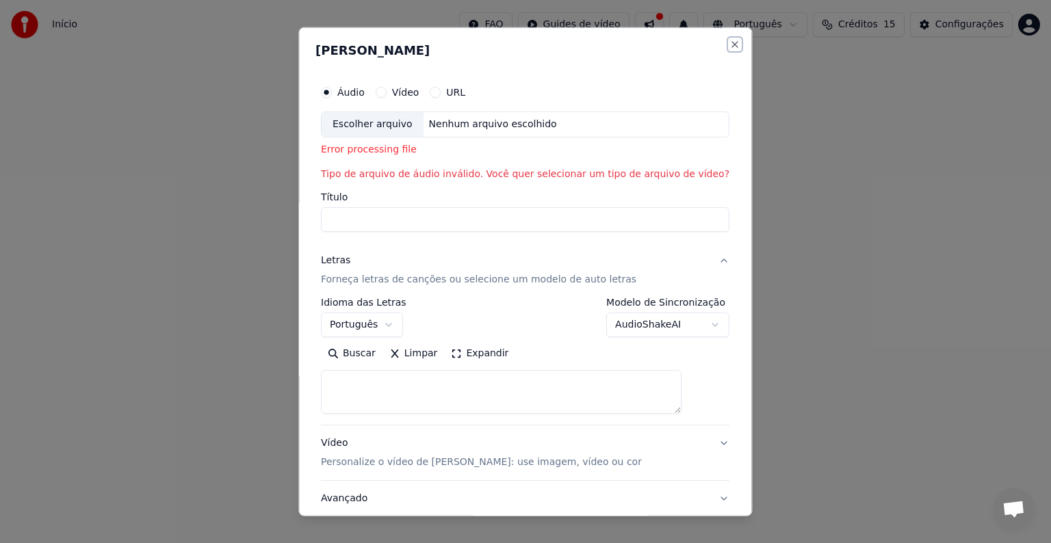
select select
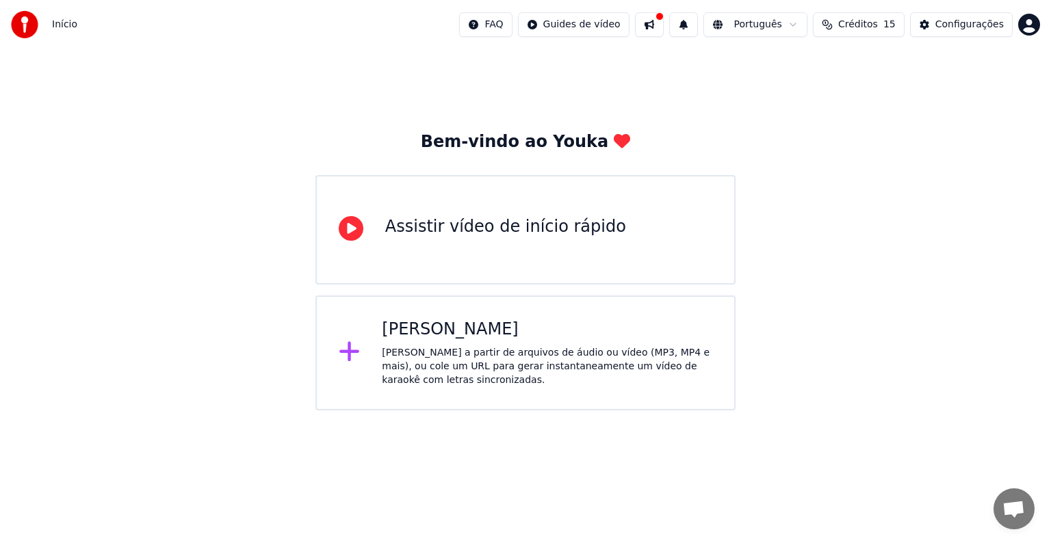
click at [548, 230] on div "Assistir vídeo de início rápido" at bounding box center [505, 227] width 241 height 22
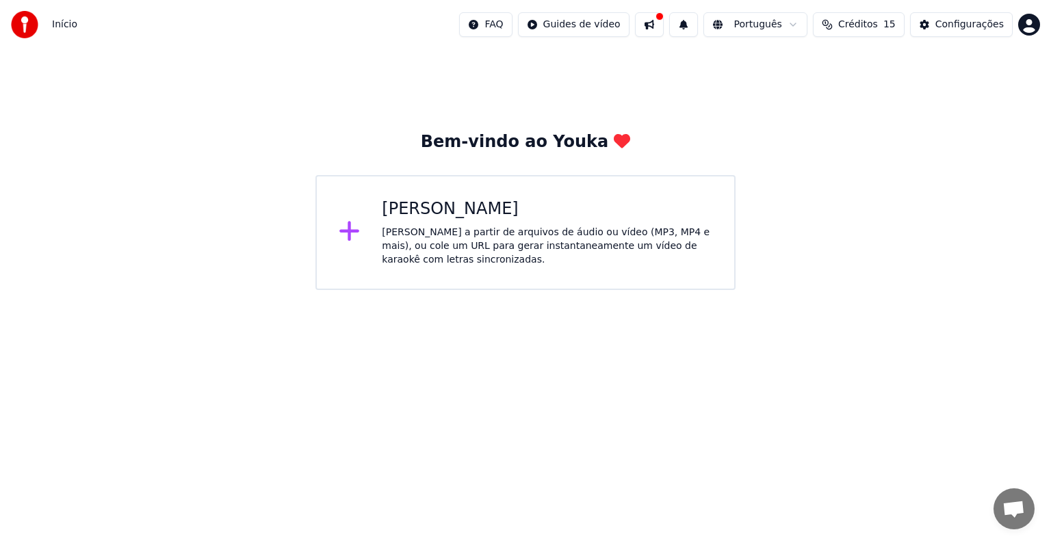
click at [355, 242] on icon at bounding box center [350, 231] width 22 height 25
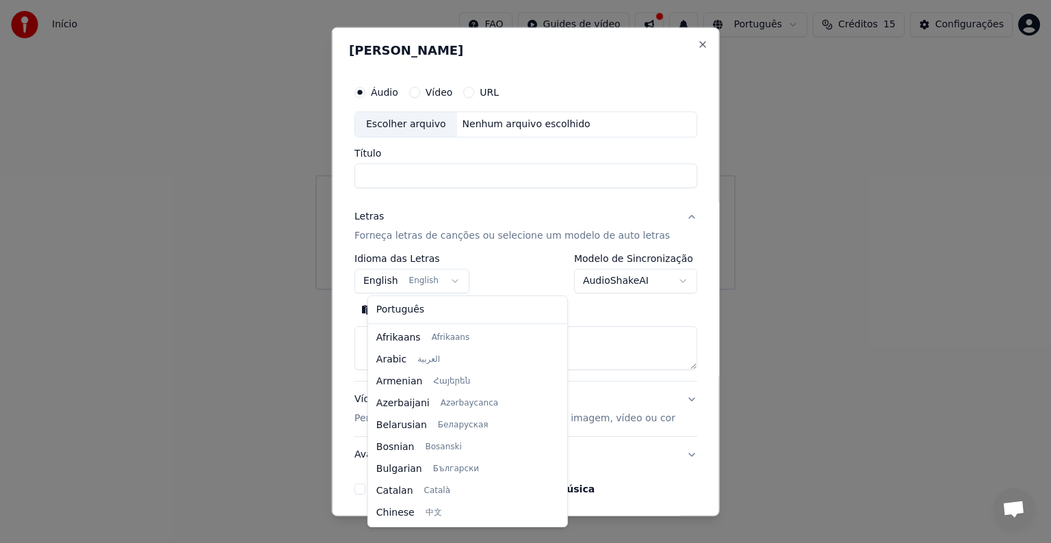
scroll to position [110, 0]
click at [457, 284] on body "**********" at bounding box center [525, 145] width 1051 height 290
select select "**"
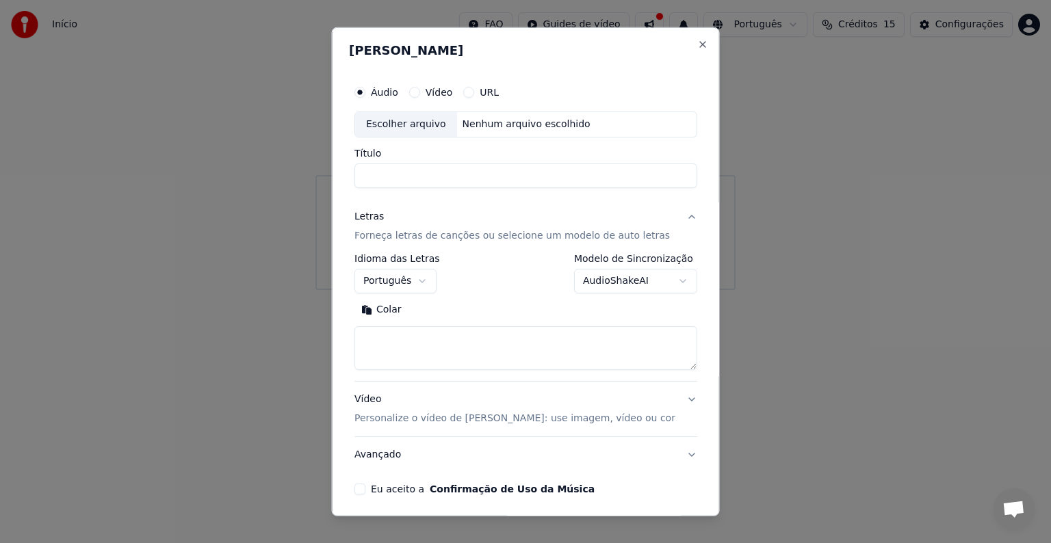
click at [659, 281] on body "**********" at bounding box center [525, 145] width 1051 height 290
click at [420, 94] on button "Vídeo" at bounding box center [414, 92] width 11 height 11
click at [487, 123] on div "Nenhum arquivo escolhido" at bounding box center [526, 125] width 139 height 14
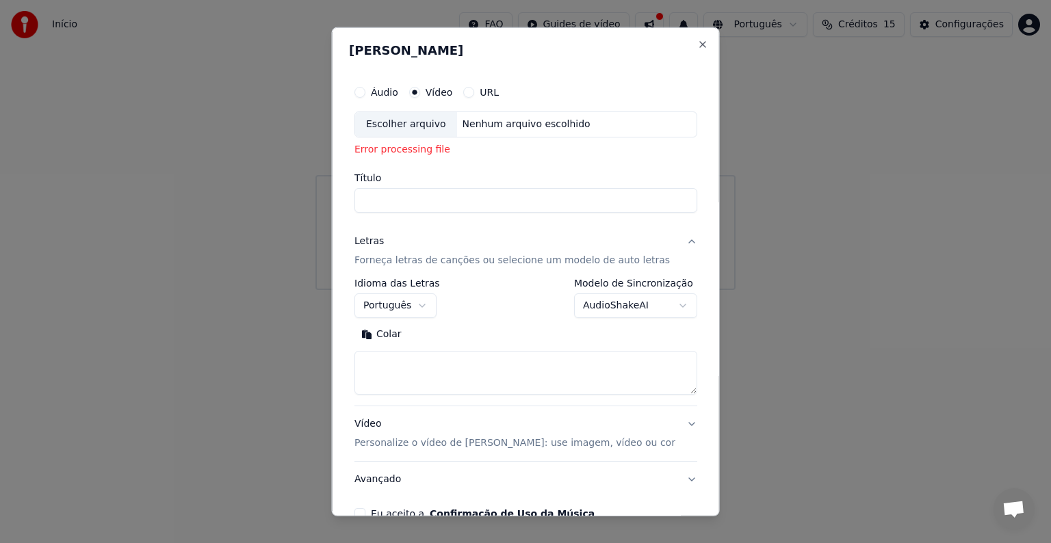
click at [505, 120] on div "Nenhum arquivo escolhido" at bounding box center [526, 125] width 139 height 14
click at [378, 90] on div "Áudio" at bounding box center [377, 92] width 44 height 11
click at [365, 92] on button "Áudio" at bounding box center [360, 92] width 11 height 11
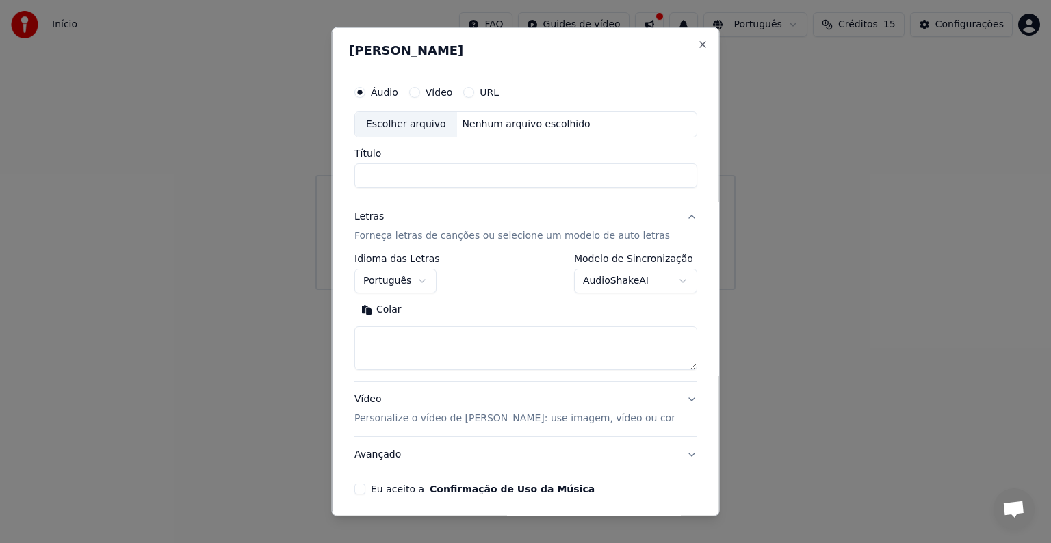
click at [403, 188] on div "**********" at bounding box center [526, 286] width 354 height 427
click at [391, 166] on input "Título" at bounding box center [526, 176] width 343 height 25
type input "*"
type input "***"
click at [413, 348] on textarea at bounding box center [526, 348] width 343 height 44
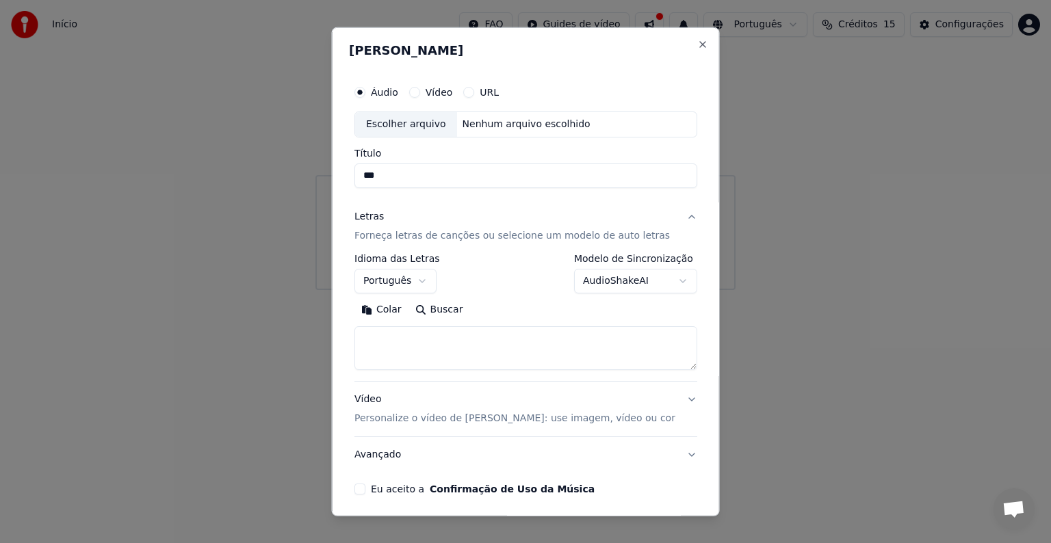
paste textarea "**********"
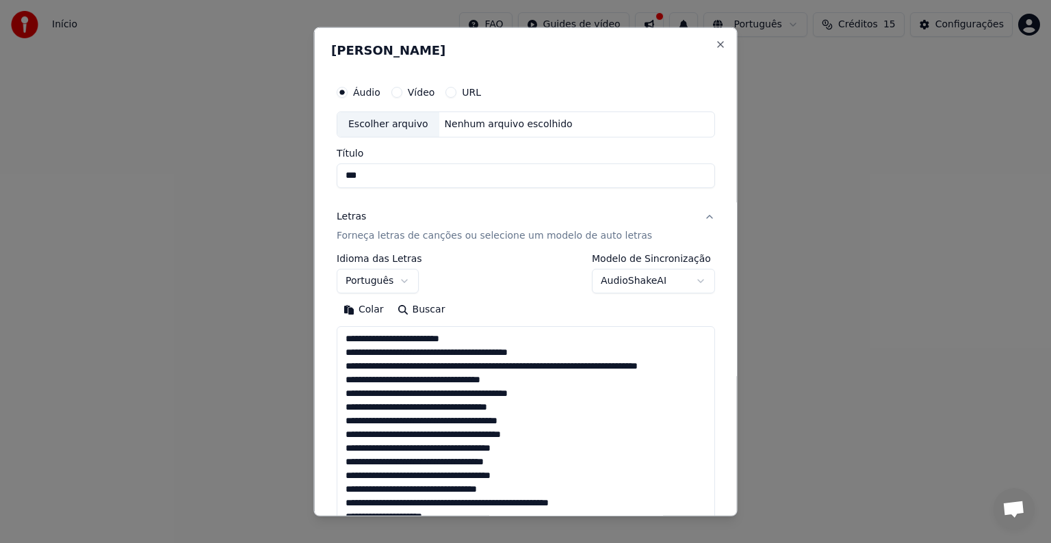
scroll to position [660, 0]
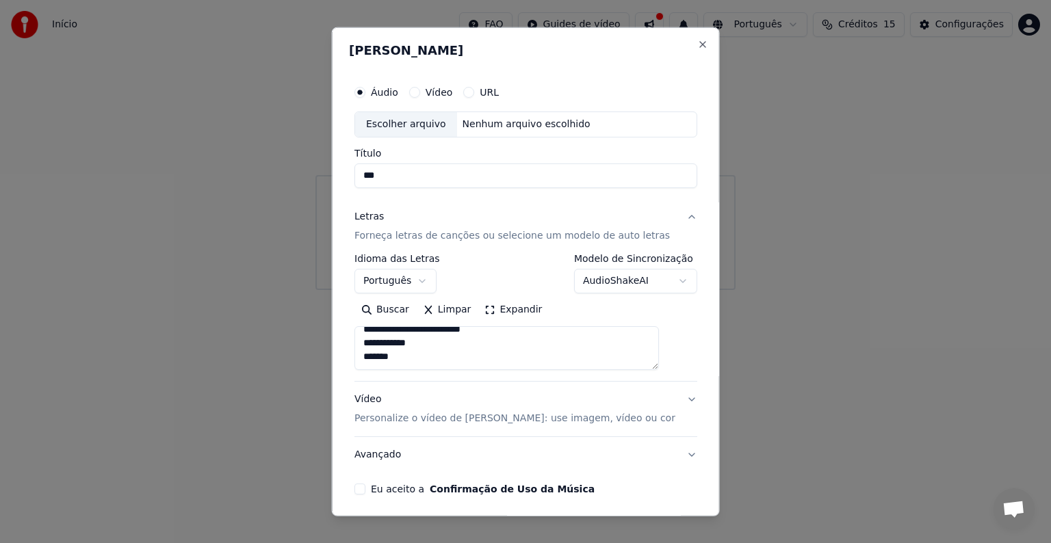
type textarea "**********"
click at [378, 492] on div "Eu aceito a Confirmação de Uso da Música" at bounding box center [526, 489] width 343 height 11
click at [365, 489] on button "Eu aceito a Confirmação de Uso da Música" at bounding box center [360, 489] width 11 height 11
click at [669, 397] on button "Vídeo Personalize o vídeo de karaokê: use imagem, vídeo ou cor" at bounding box center [526, 409] width 343 height 55
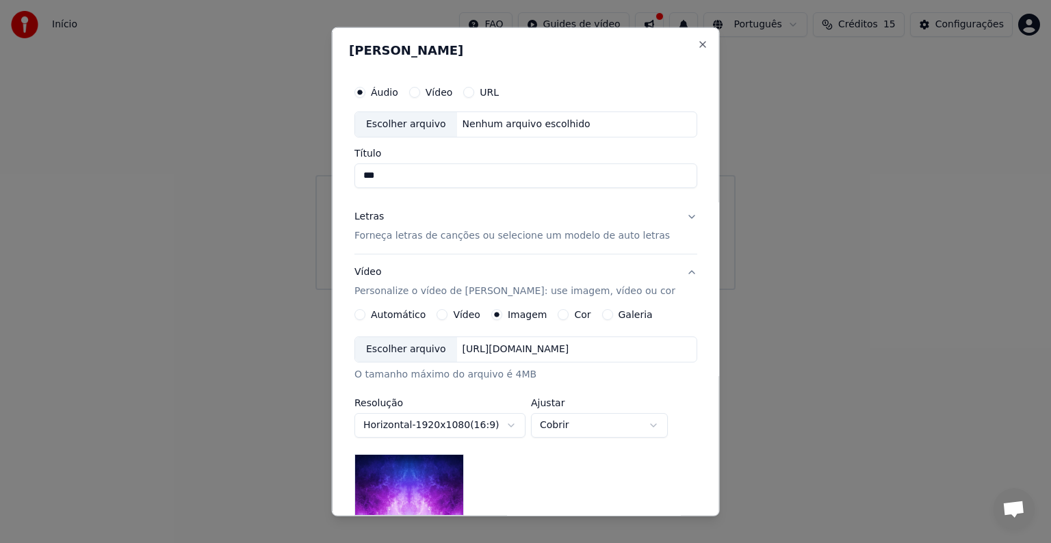
click at [421, 493] on img at bounding box center [410, 485] width 110 height 62
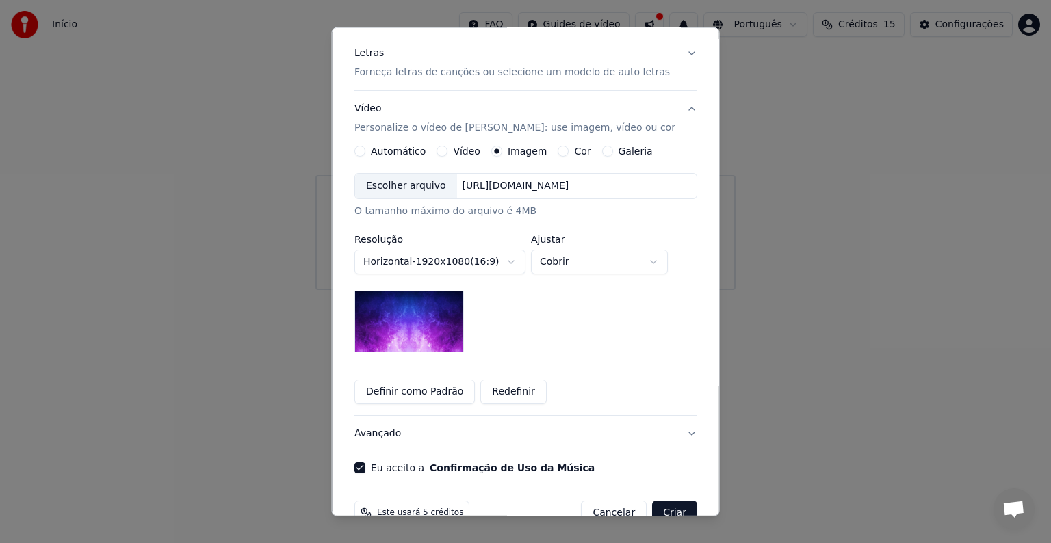
scroll to position [194, 0]
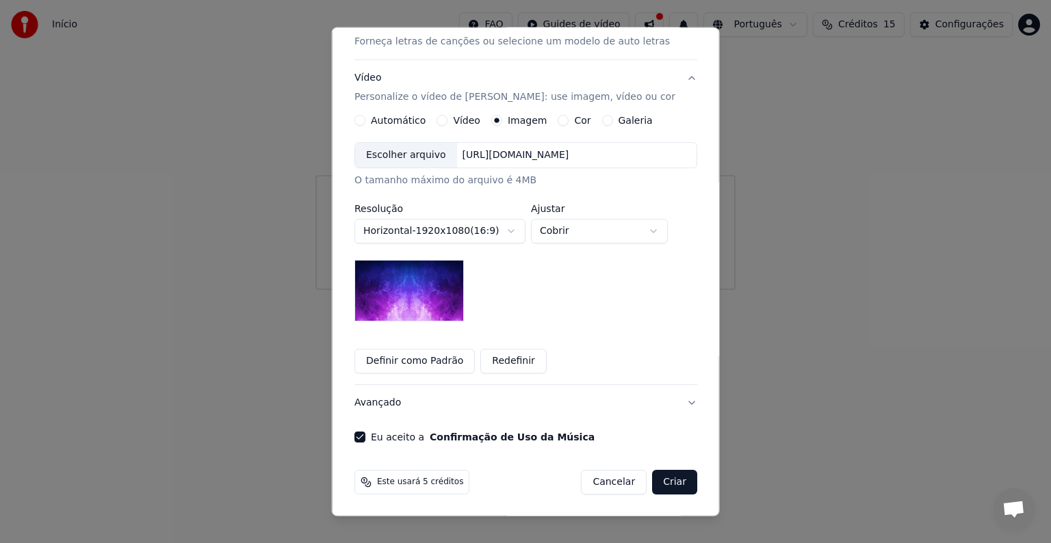
click at [369, 119] on div "Automático" at bounding box center [390, 120] width 71 height 11
click at [363, 118] on button "Automático" at bounding box center [360, 120] width 11 height 11
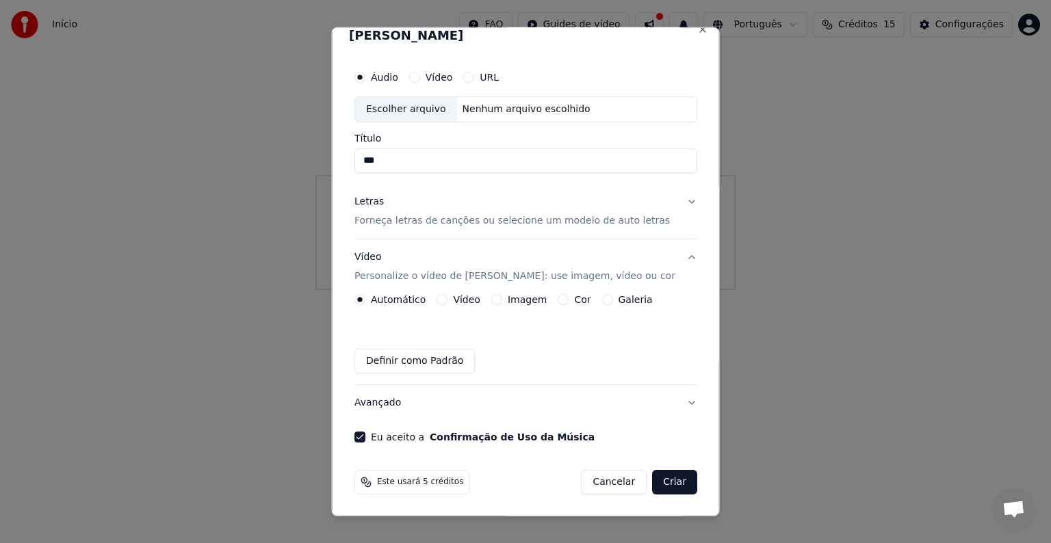
click at [405, 106] on div "Escolher arquivo" at bounding box center [406, 109] width 102 height 25
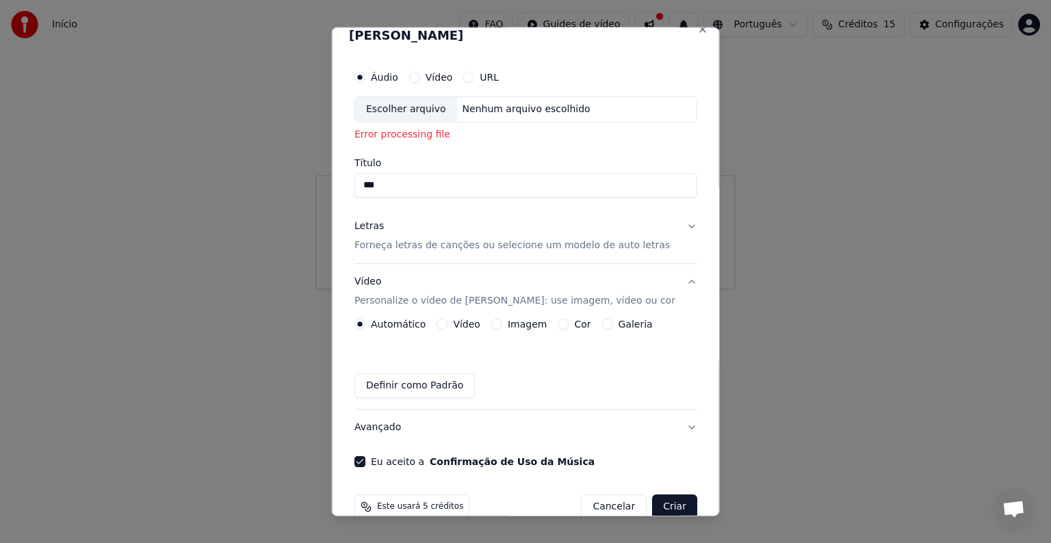
click at [420, 75] on button "Vídeo" at bounding box center [414, 77] width 11 height 11
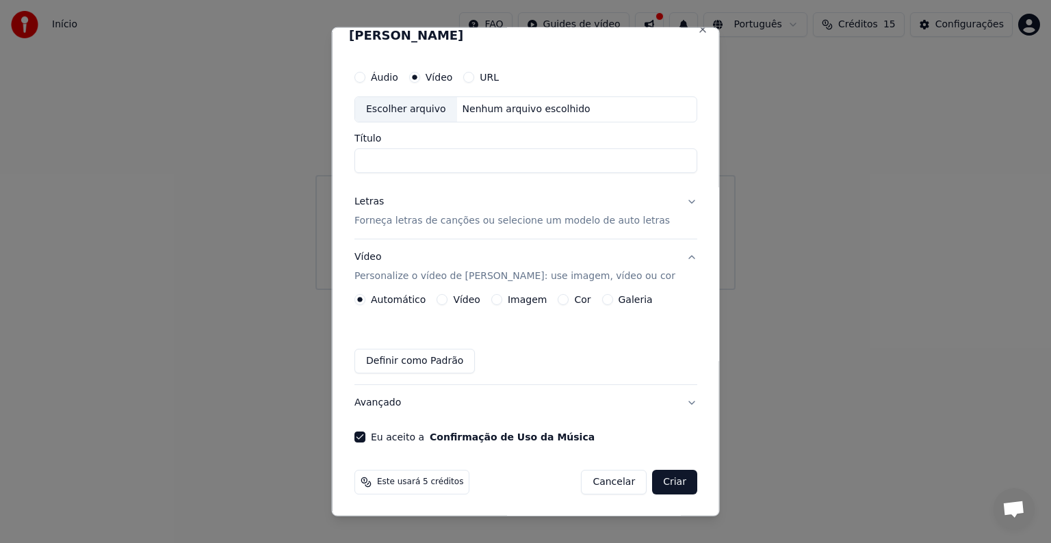
click at [365, 77] on button "Áudio" at bounding box center [360, 77] width 11 height 11
click at [409, 109] on div "Escolher arquivo" at bounding box center [406, 109] width 102 height 25
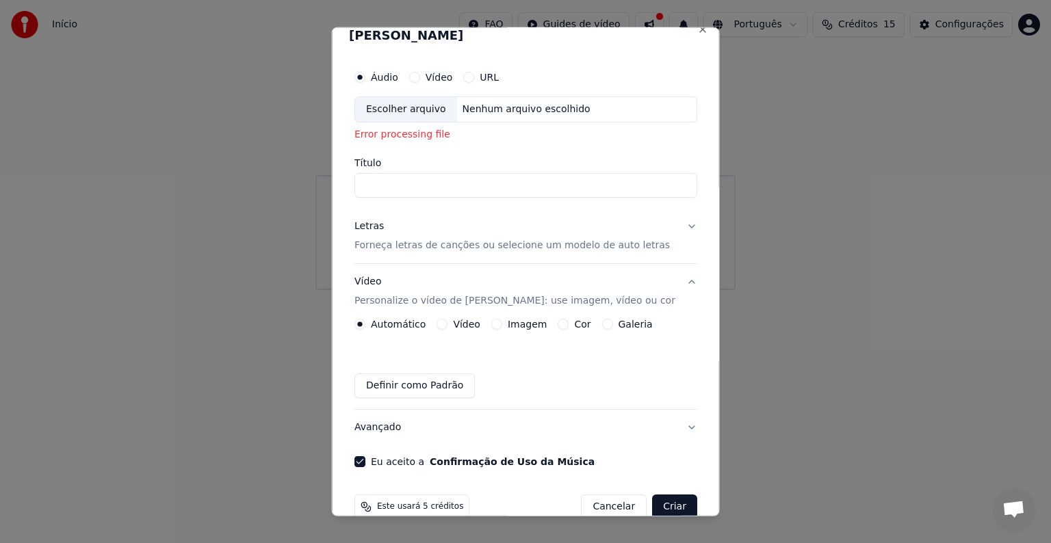
click at [431, 72] on div "Vídeo" at bounding box center [431, 77] width 44 height 11
click at [423, 87] on div "Áudio Vídeo URL" at bounding box center [526, 77] width 343 height 27
click at [363, 75] on icon "button" at bounding box center [359, 77] width 5 height 5
click at [420, 77] on button "Vídeo" at bounding box center [414, 77] width 11 height 11
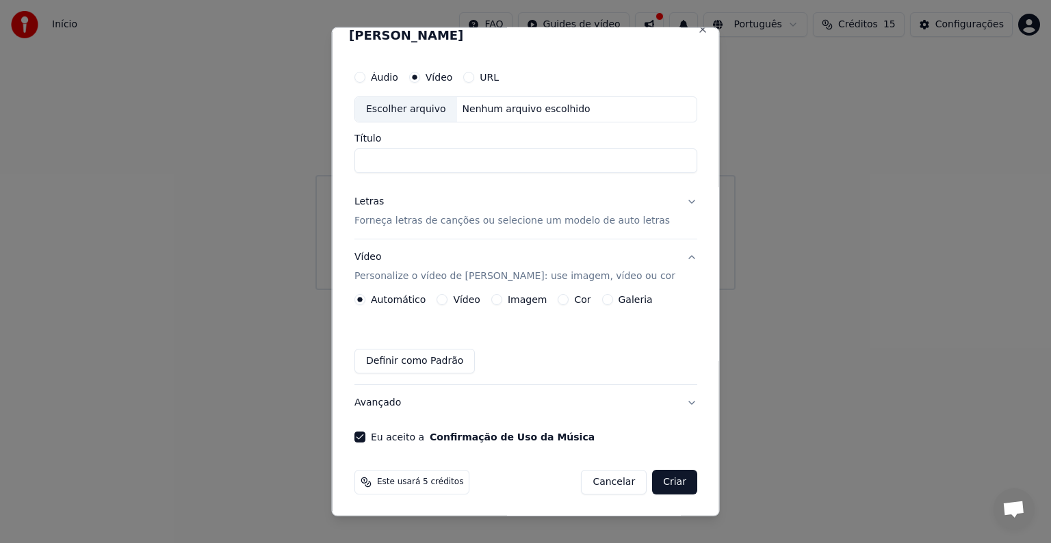
click at [413, 164] on input "Título" at bounding box center [526, 161] width 343 height 25
type input "*"
type input "***"
click at [429, 112] on div "Escolher arquivo" at bounding box center [406, 109] width 102 height 25
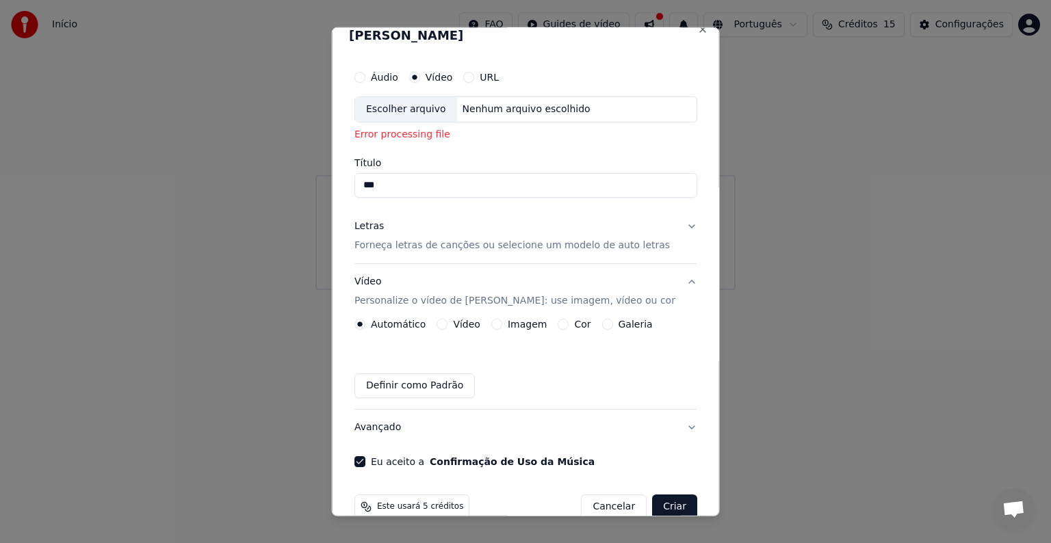
click at [408, 130] on div "Error processing file" at bounding box center [526, 135] width 343 height 14
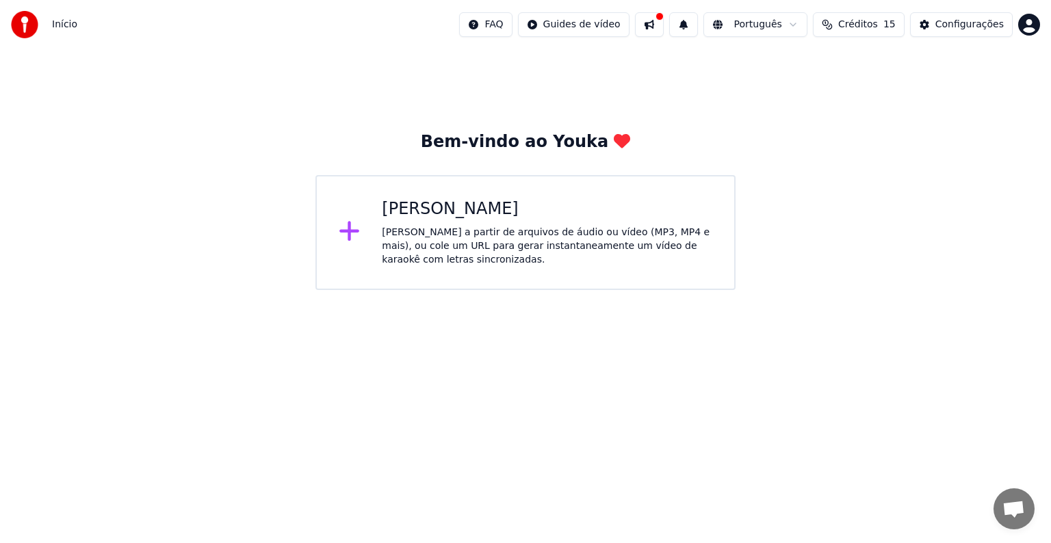
drag, startPoint x: 707, startPoint y: 166, endPoint x: 709, endPoint y: 198, distance: 32.9
click at [616, 241] on div "[PERSON_NAME] a partir de arquivos de áudio ou vídeo (MP3, MP4 e mais), ou cole…" at bounding box center [547, 246] width 331 height 41
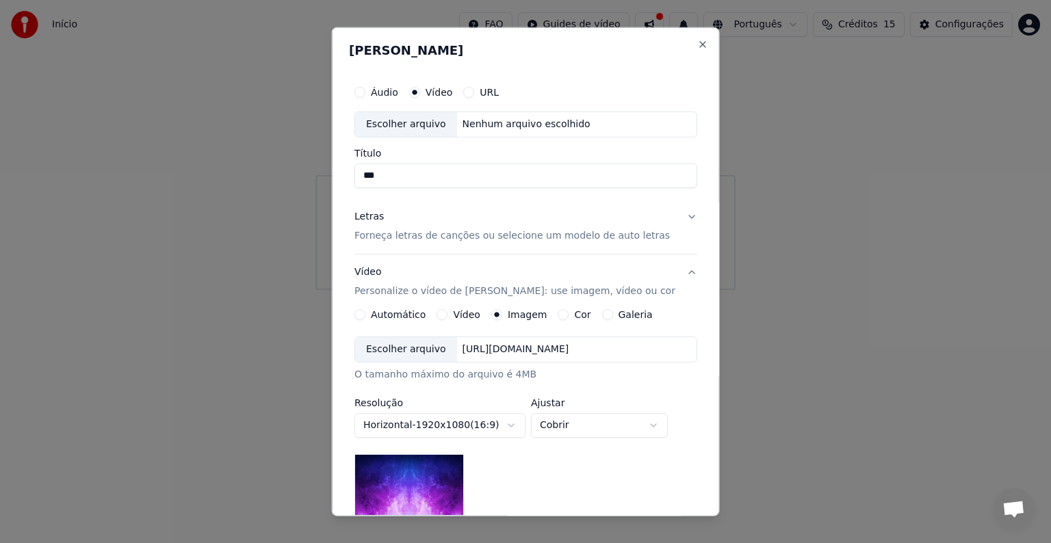
type input "***"
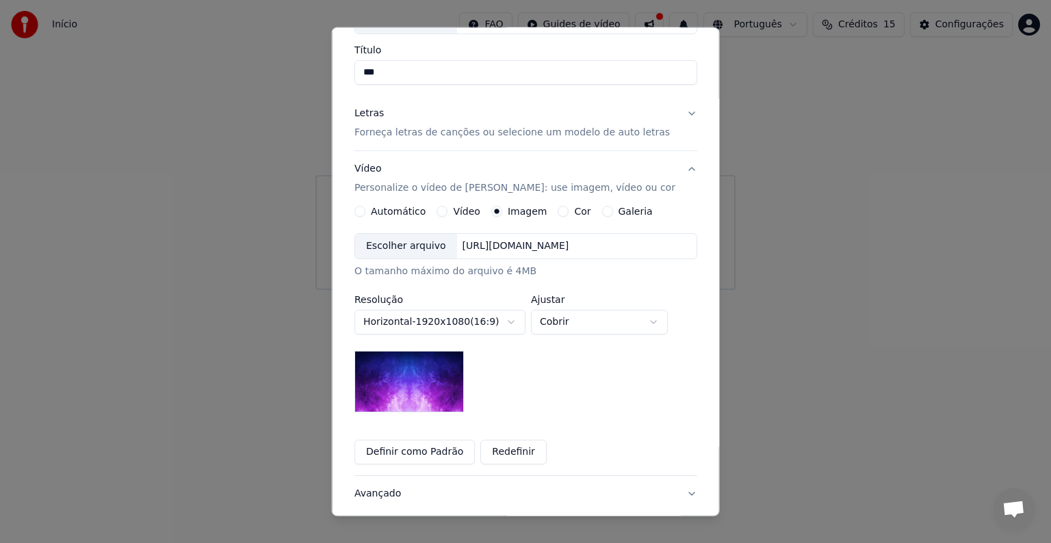
scroll to position [104, 0]
click at [444, 208] on button "Vídeo" at bounding box center [442, 210] width 11 height 11
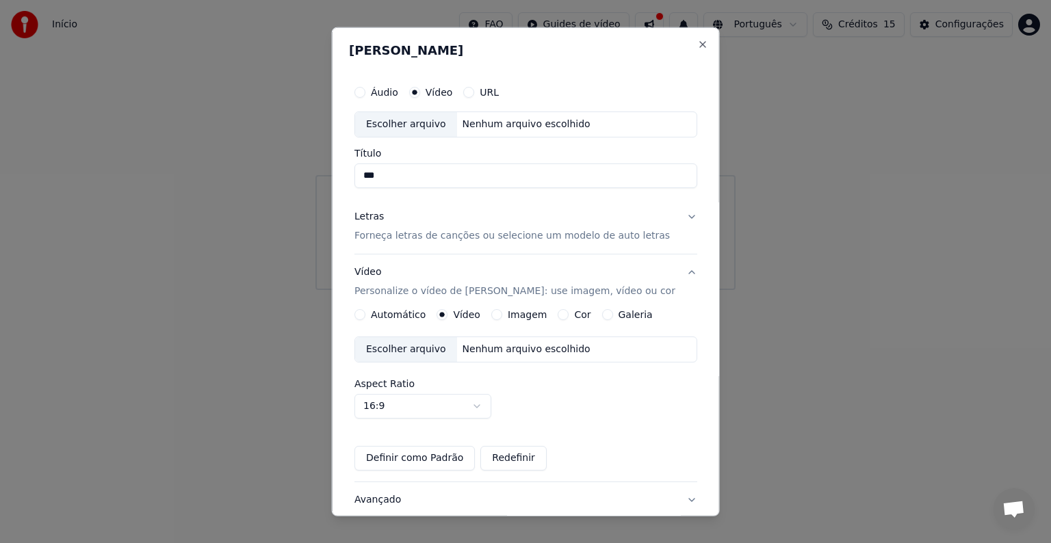
scroll to position [31, 0]
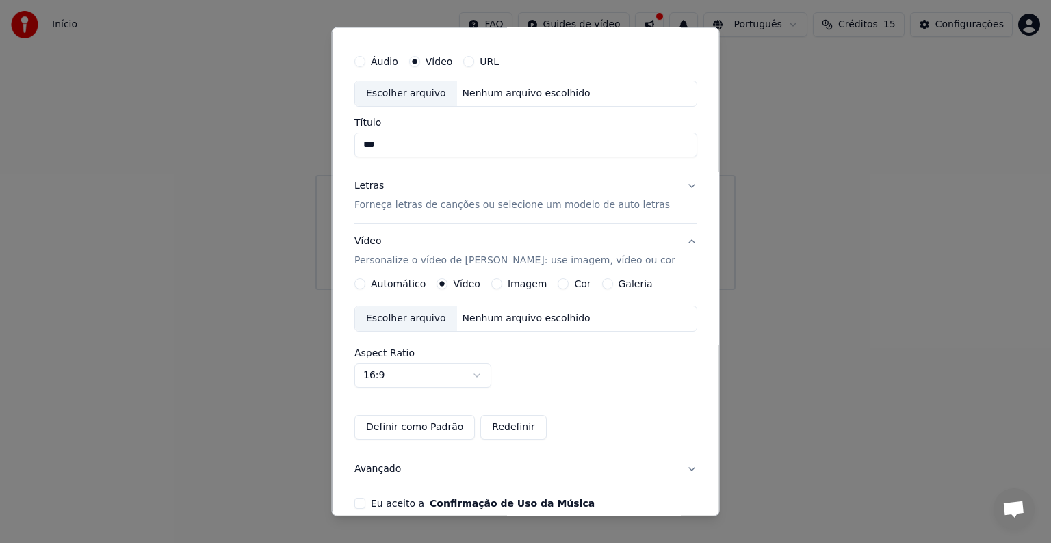
click at [420, 211] on p "Forneça letras de canções ou selecione um modelo de auto letras" at bounding box center [513, 205] width 316 height 14
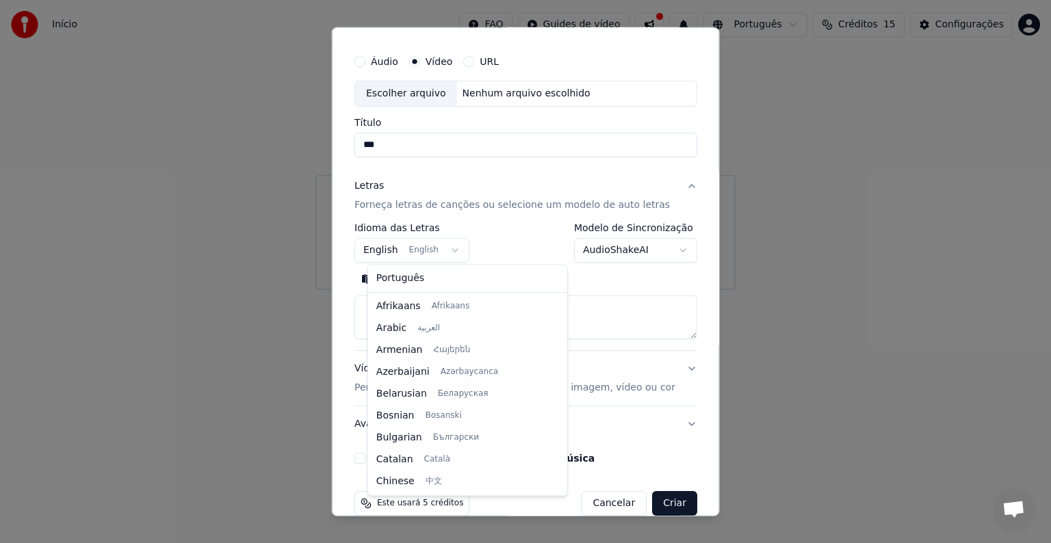
scroll to position [110, 0]
click at [454, 248] on body "**********" at bounding box center [525, 145] width 1051 height 290
select select "**"
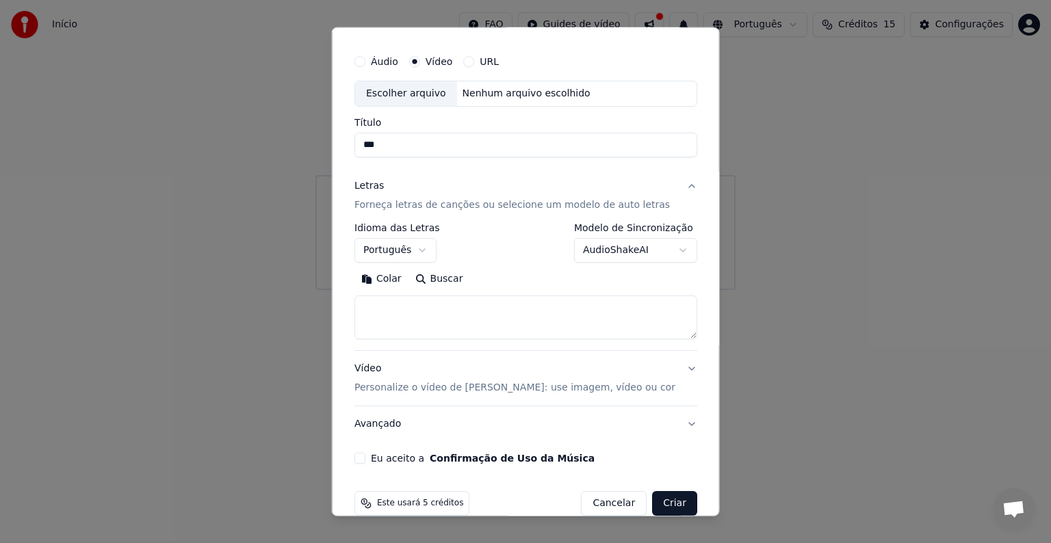
click at [397, 307] on textarea at bounding box center [526, 318] width 343 height 44
paste textarea "**********"
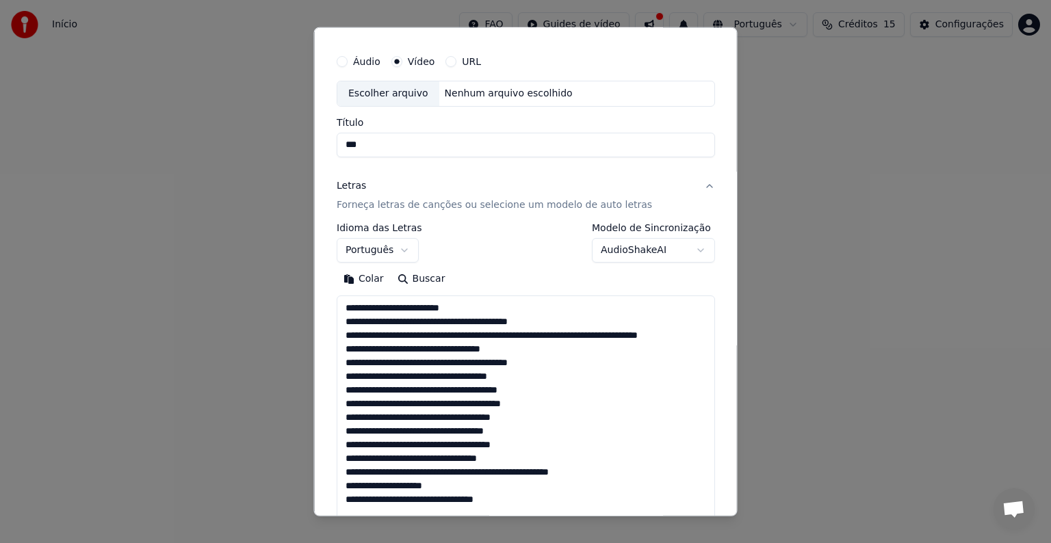
scroll to position [660, 0]
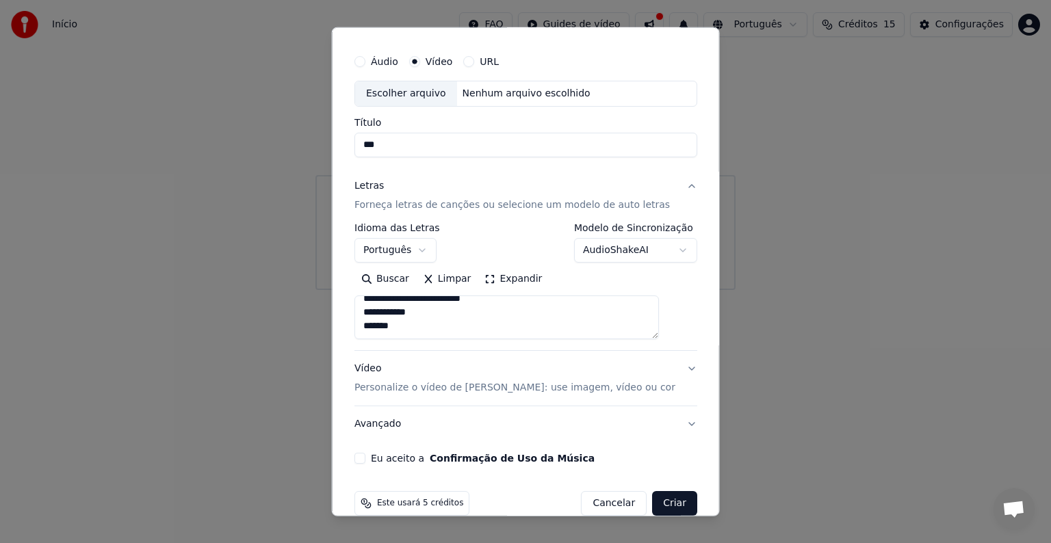
type textarea "**********"
click at [365, 60] on button "Áudio" at bounding box center [360, 61] width 11 height 11
click at [398, 90] on div "Escolher arquivo" at bounding box center [406, 93] width 102 height 25
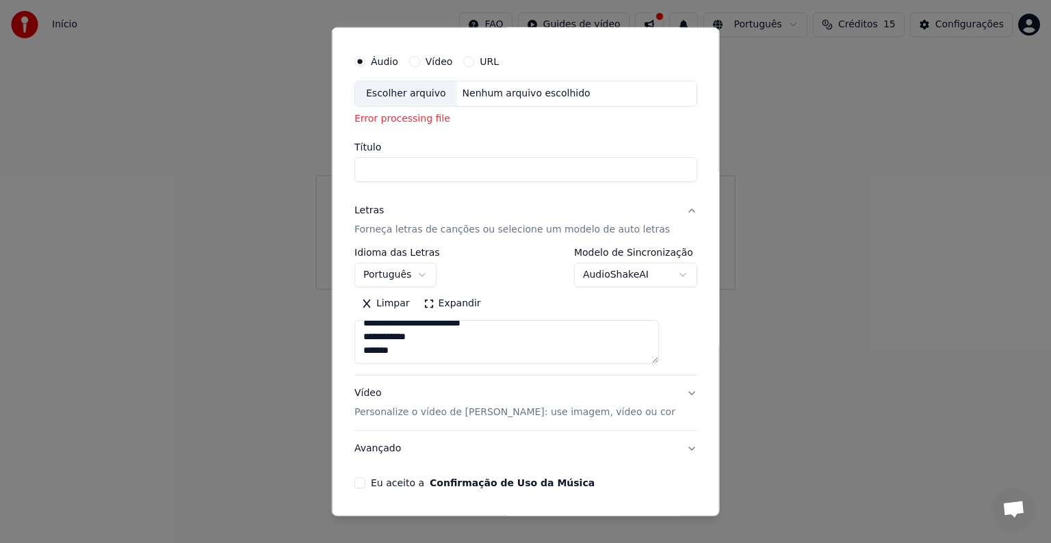
select select
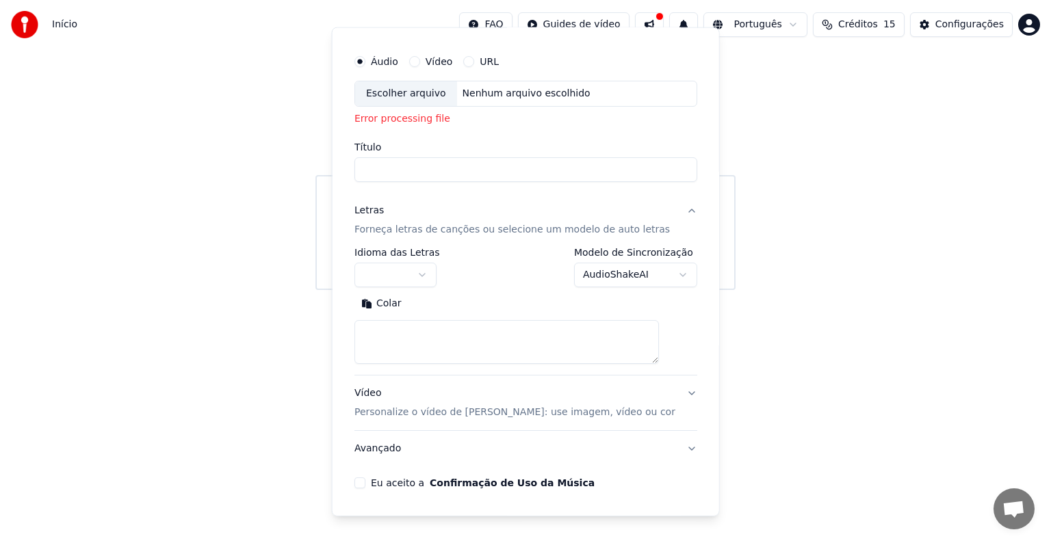
scroll to position [0, 0]
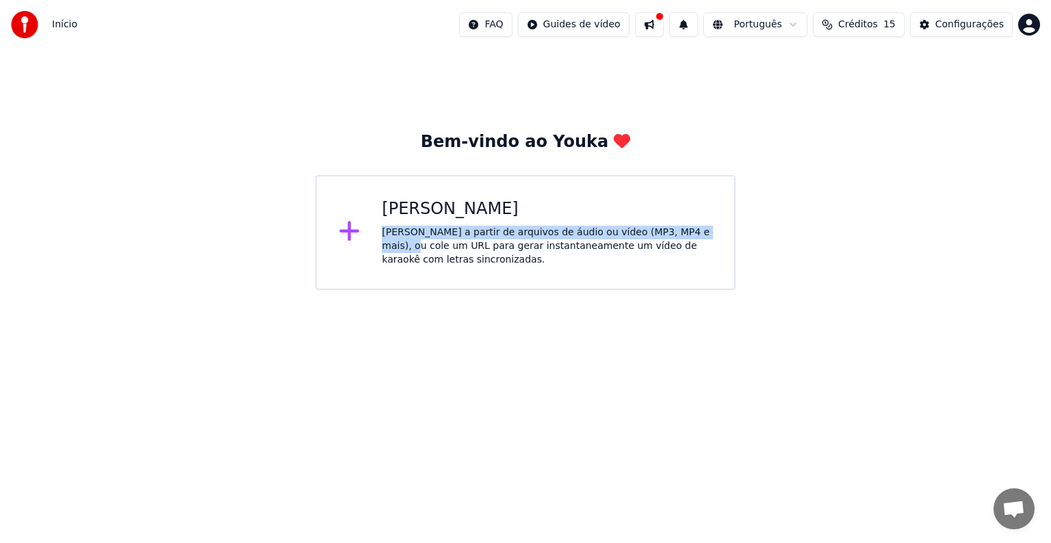
drag, startPoint x: 706, startPoint y: 235, endPoint x: 719, endPoint y: 60, distance: 175.6
